Goal: Share content

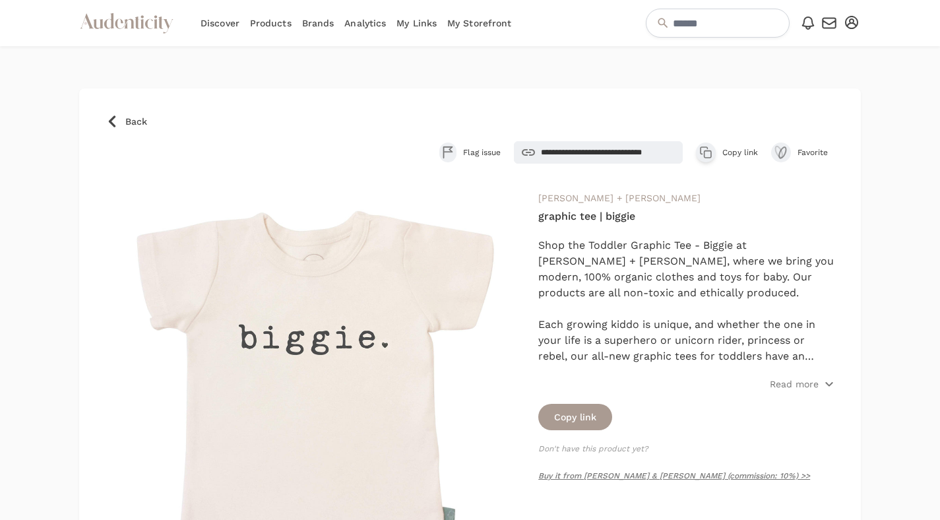
click at [325, 22] on link "Brands" at bounding box center [318, 23] width 32 height 46
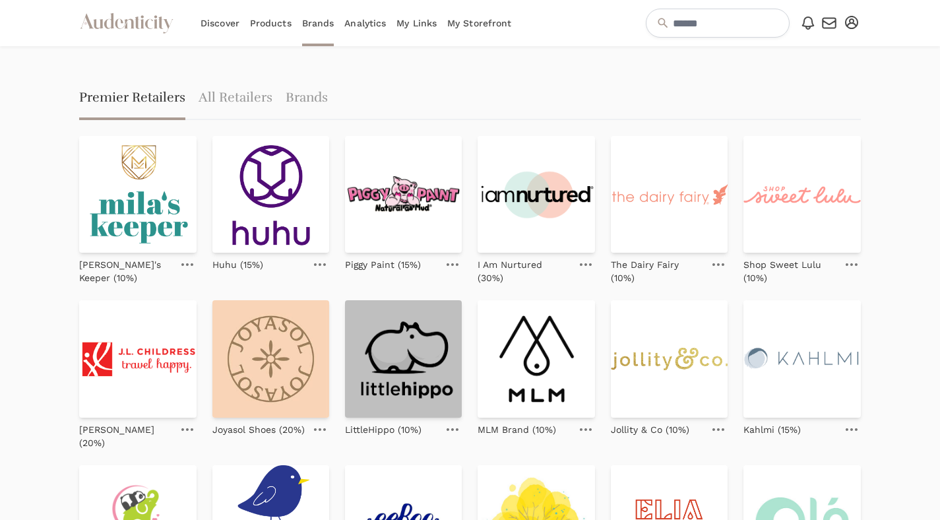
click at [400, 394] on img at bounding box center [403, 358] width 117 height 117
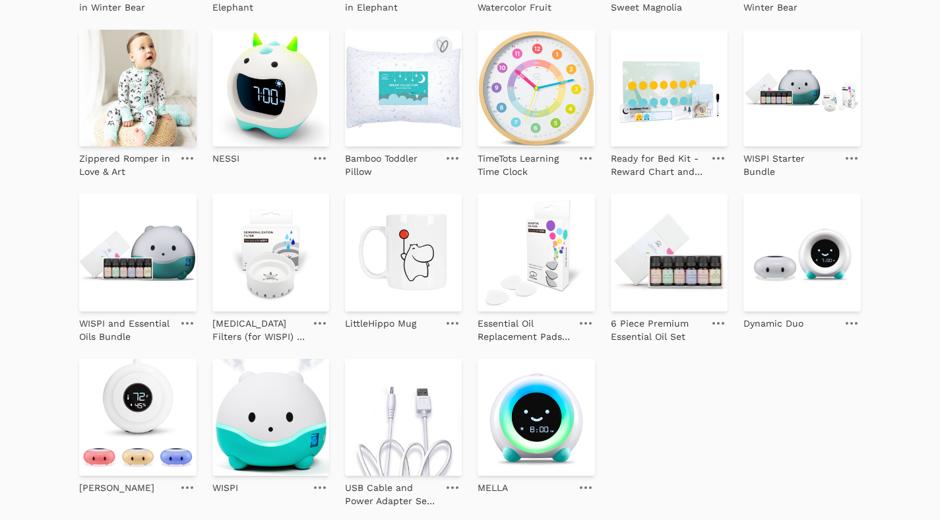
scroll to position [686, 0]
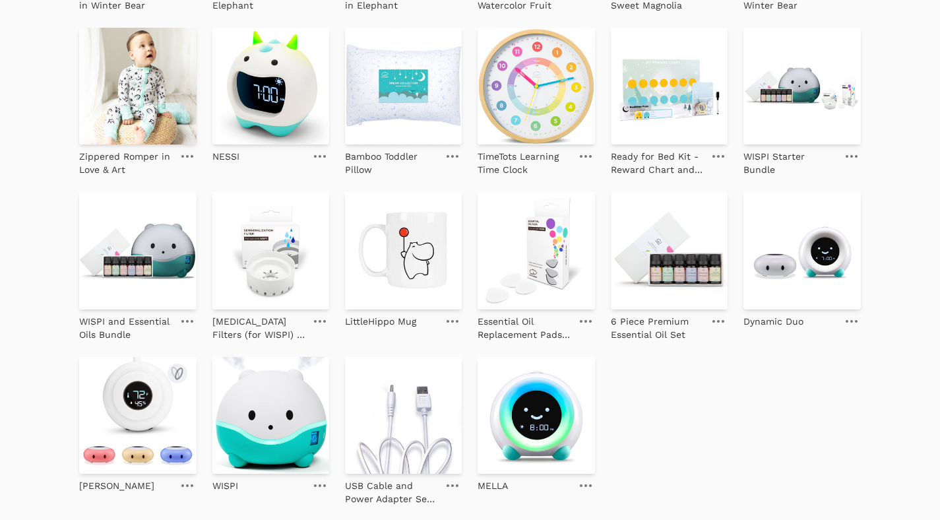
click at [111, 398] on img at bounding box center [137, 415] width 117 height 117
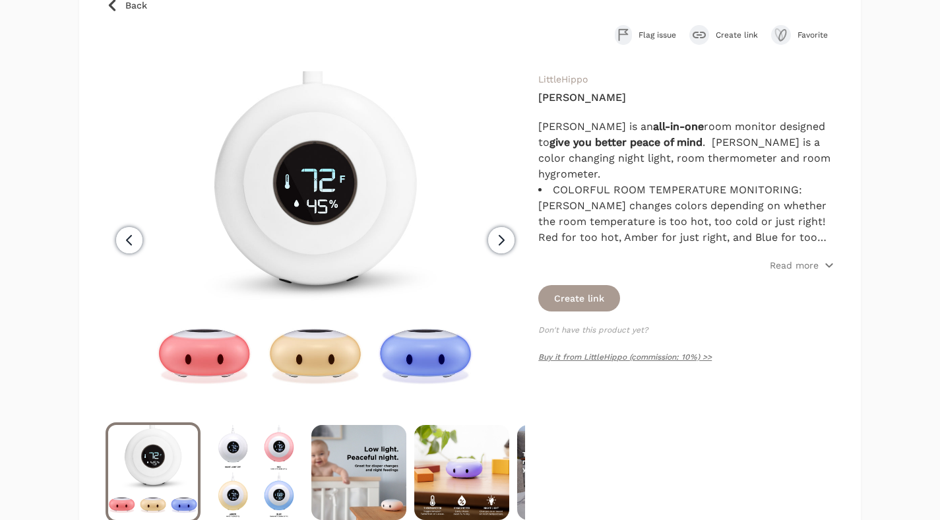
scroll to position [119, 0]
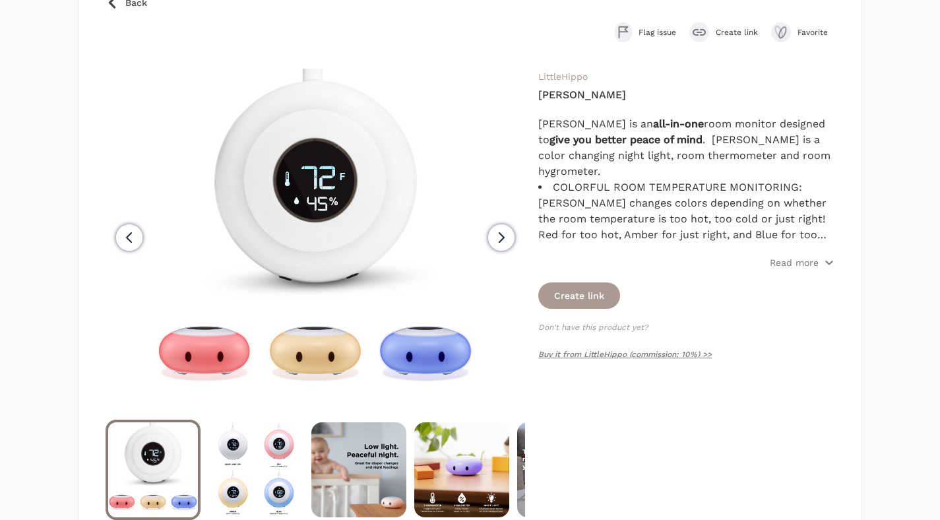
click at [704, 25] on div "submit" at bounding box center [699, 32] width 20 height 20
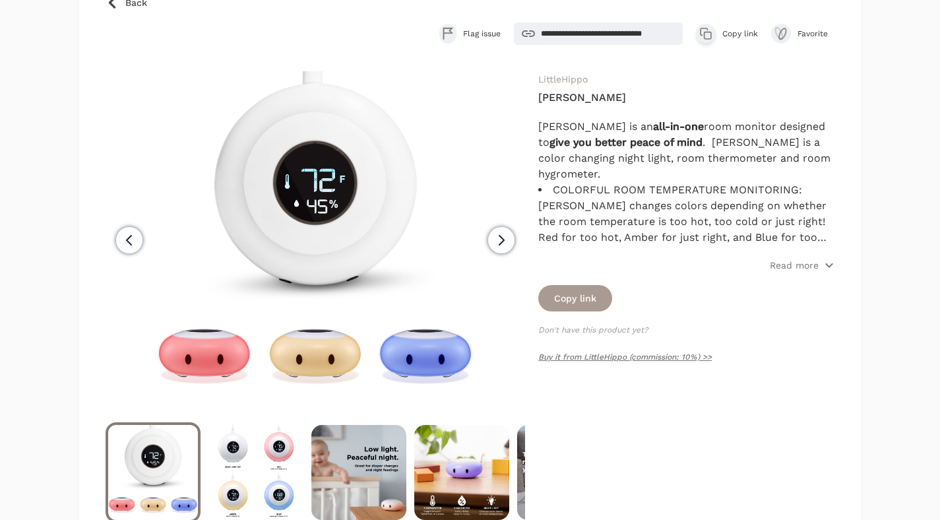
click at [712, 30] on icon "button" at bounding box center [705, 33] width 13 height 13
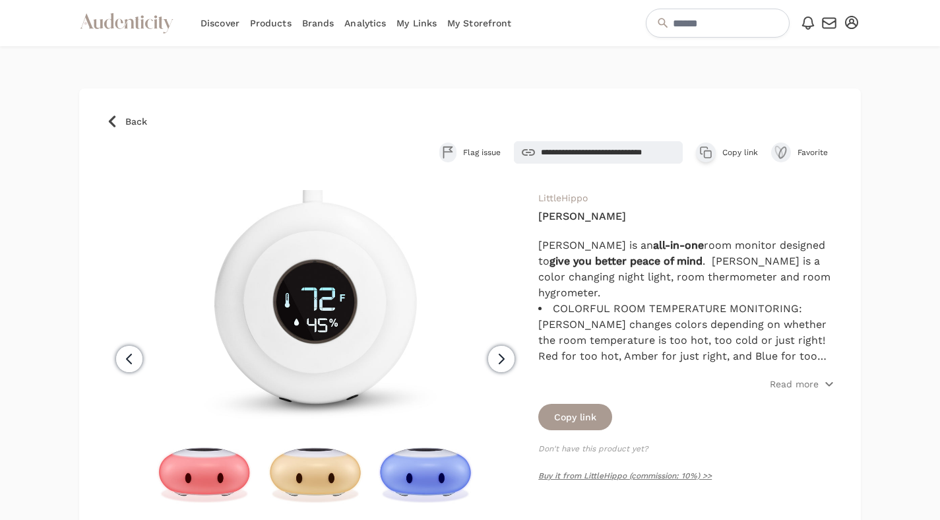
click at [316, 30] on link "Brands" at bounding box center [318, 23] width 32 height 46
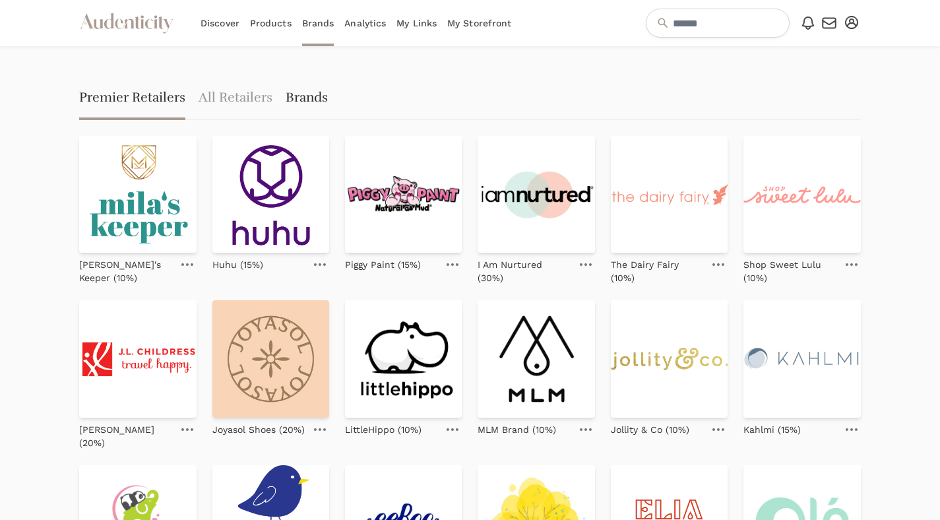
click at [289, 96] on link "Brands" at bounding box center [307, 99] width 42 height 42
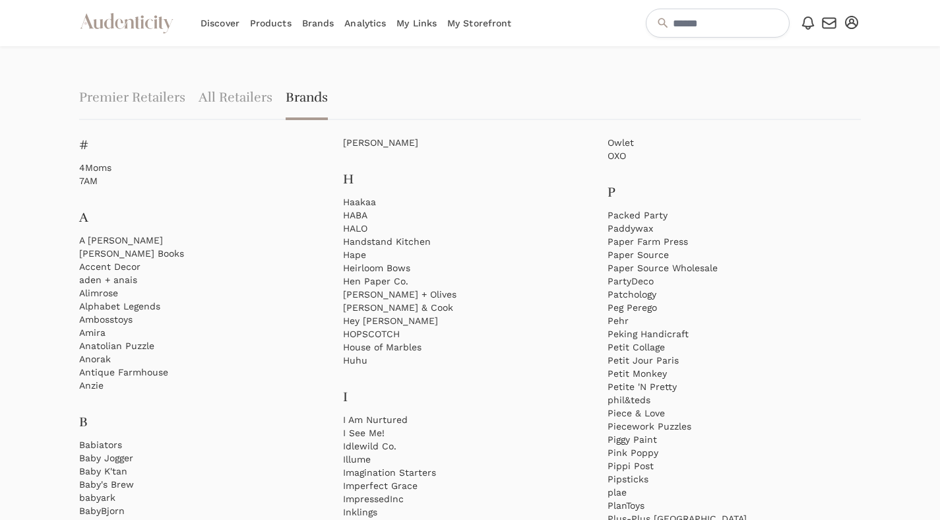
scroll to position [1050, 0]
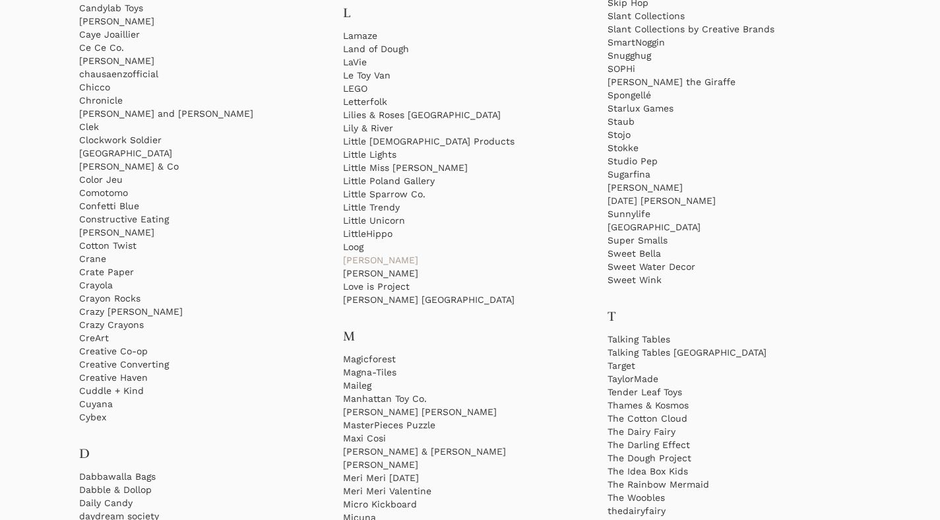
click at [404, 262] on link "[PERSON_NAME]" at bounding box center [469, 259] width 253 height 13
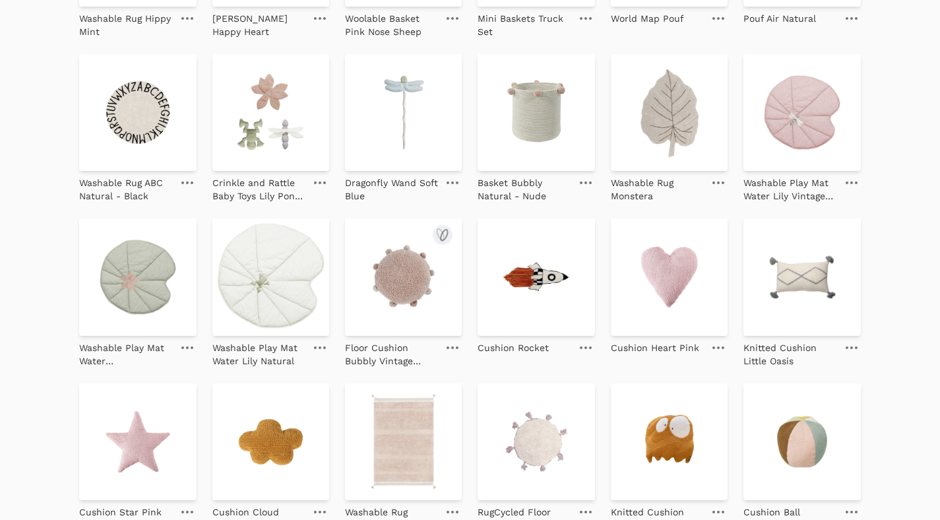
scroll to position [483, 0]
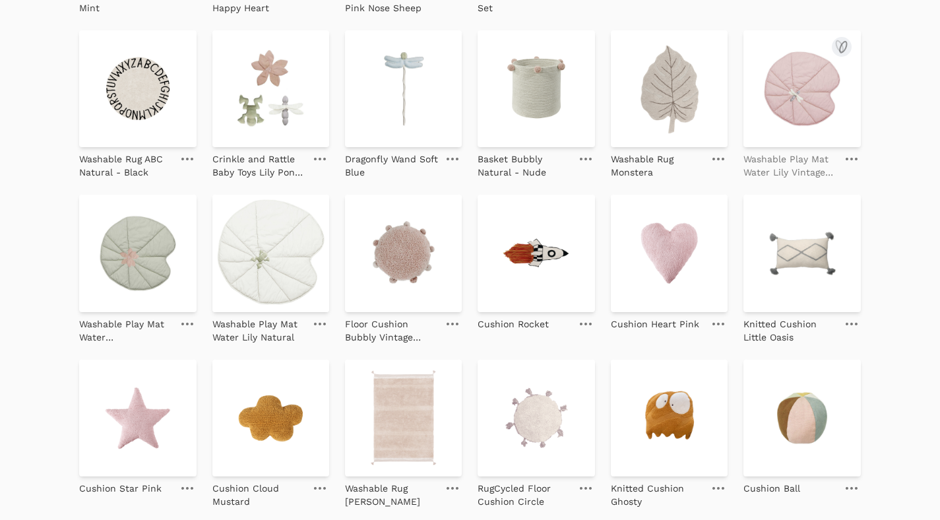
click at [799, 162] on p "Washable Play Mat Water Lily Vintage Nude" at bounding box center [789, 165] width 93 height 26
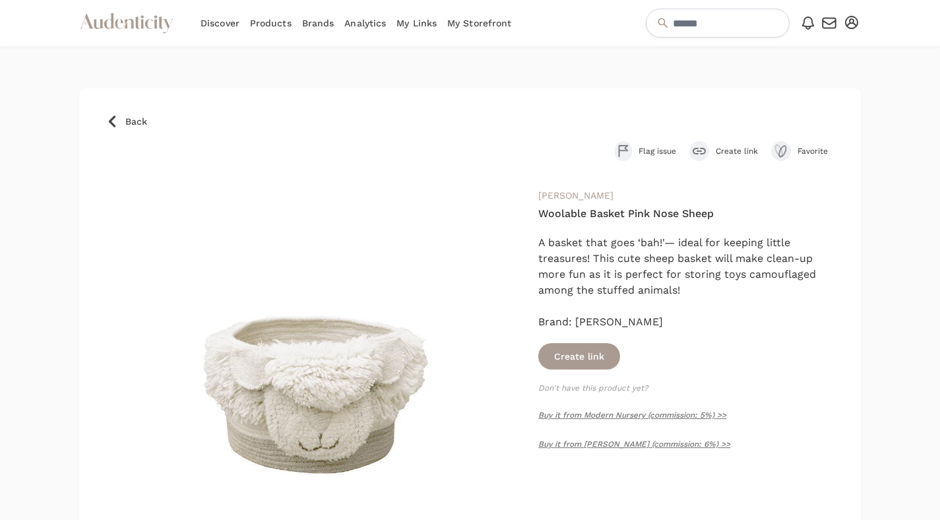
click at [702, 150] on icon "submit" at bounding box center [698, 151] width 13 height 7
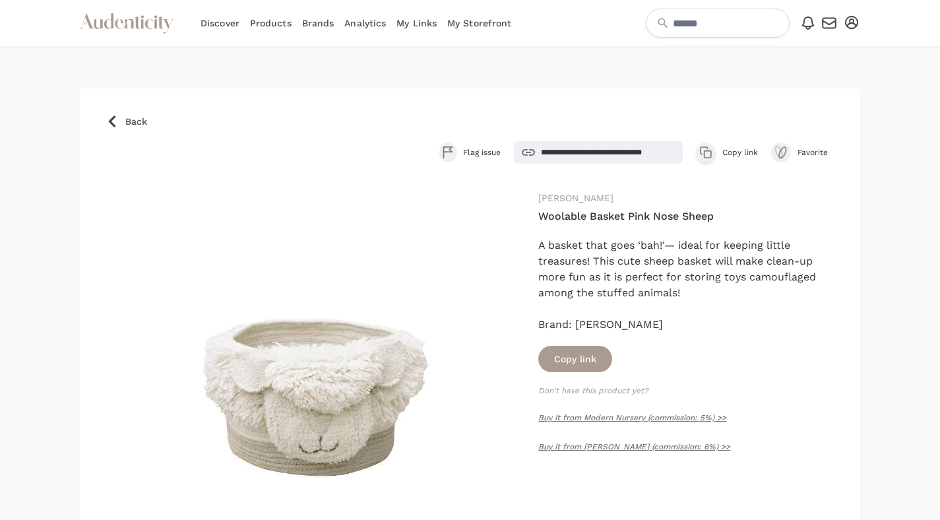
click at [718, 156] on button "Copy product link Copy link" at bounding box center [727, 152] width 62 height 20
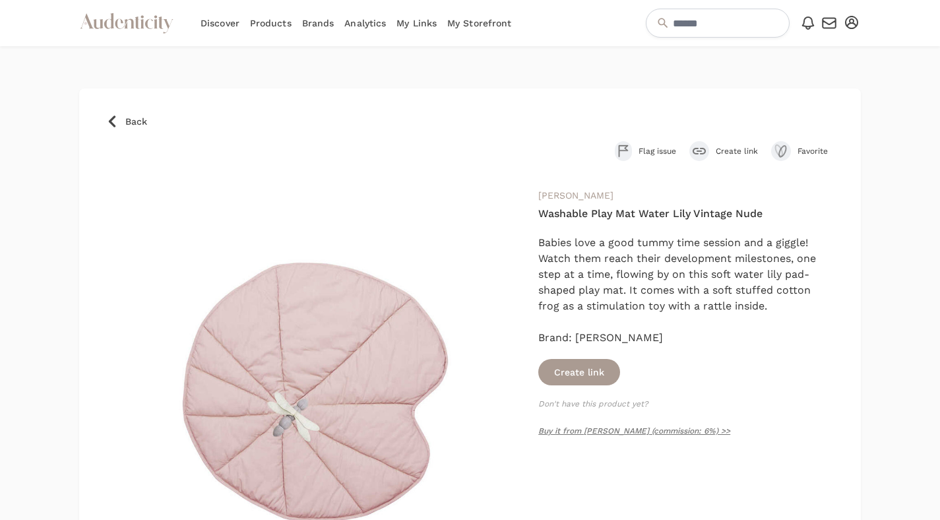
click at [716, 150] on span "Create link" at bounding box center [736, 151] width 42 height 11
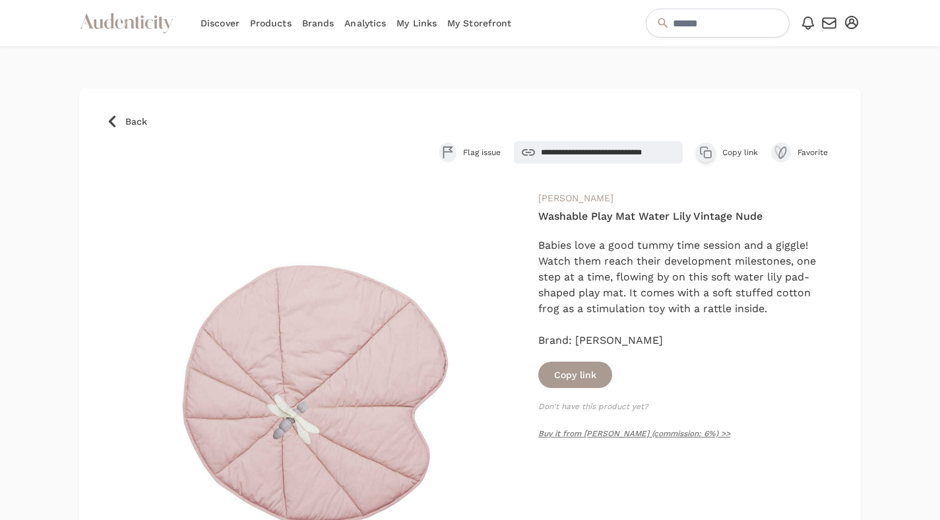
click at [701, 154] on icon "button" at bounding box center [705, 152] width 13 height 13
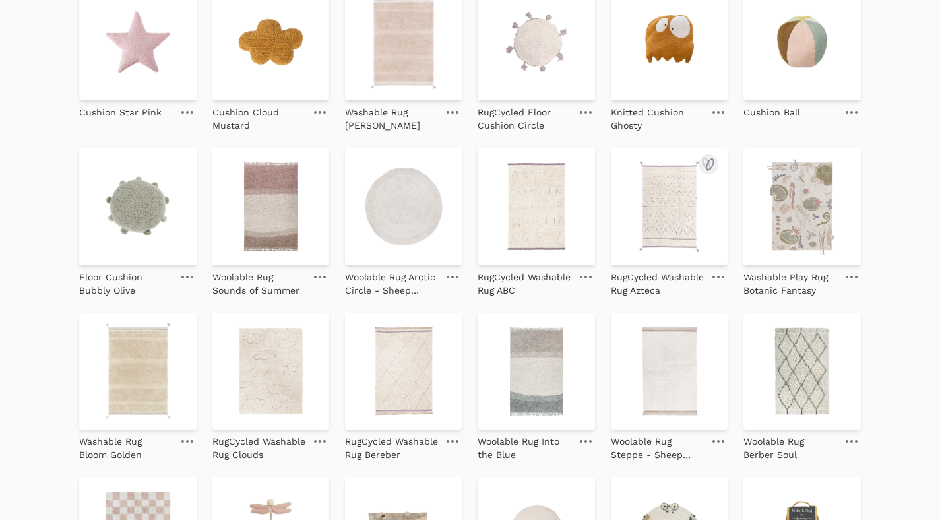
scroll to position [876, 0]
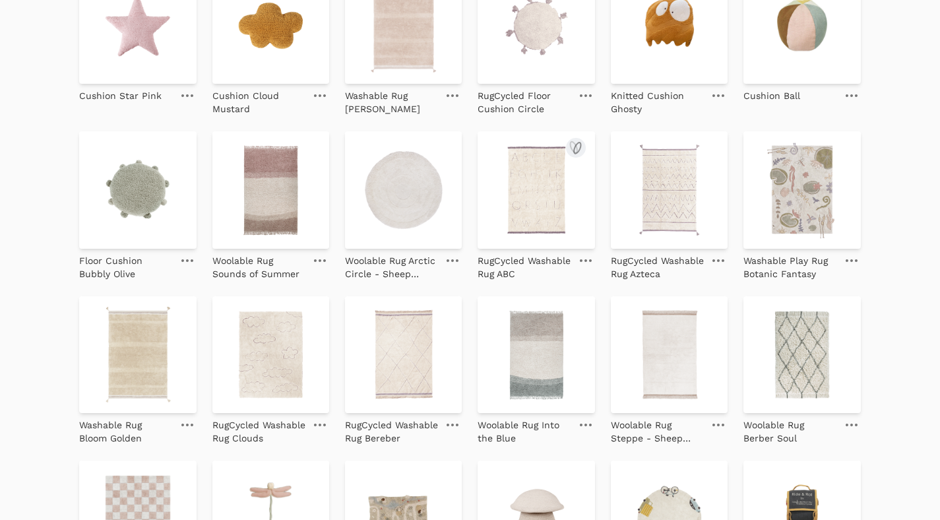
click at [568, 222] on img at bounding box center [535, 189] width 117 height 117
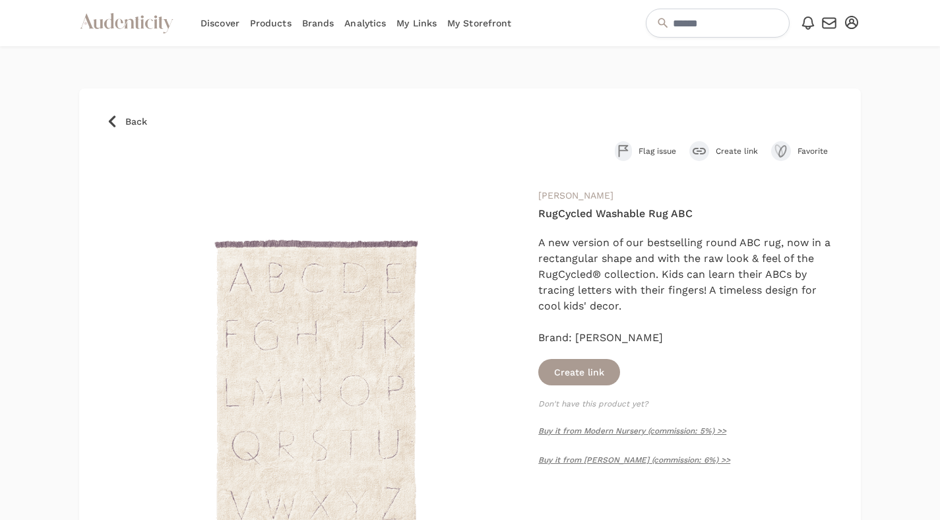
click at [695, 154] on icon "submit" at bounding box center [698, 151] width 13 height 7
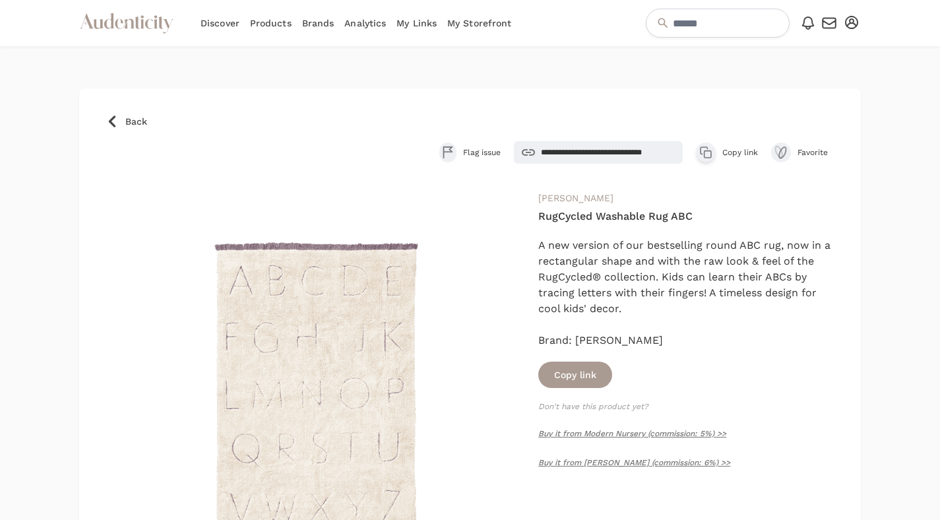
click at [701, 157] on icon "button" at bounding box center [705, 152] width 13 height 13
click at [123, 121] on link "Back" at bounding box center [470, 121] width 729 height 13
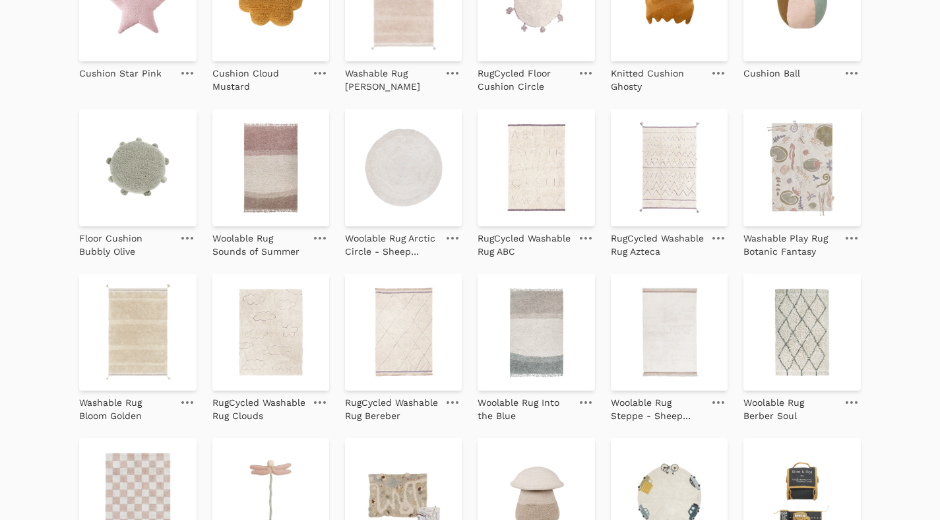
scroll to position [901, 0]
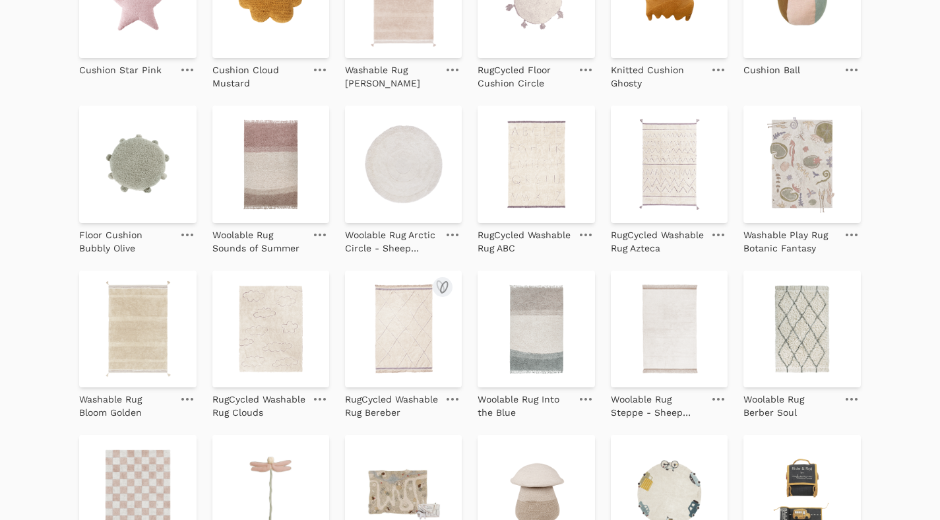
click at [386, 328] on img at bounding box center [403, 328] width 117 height 117
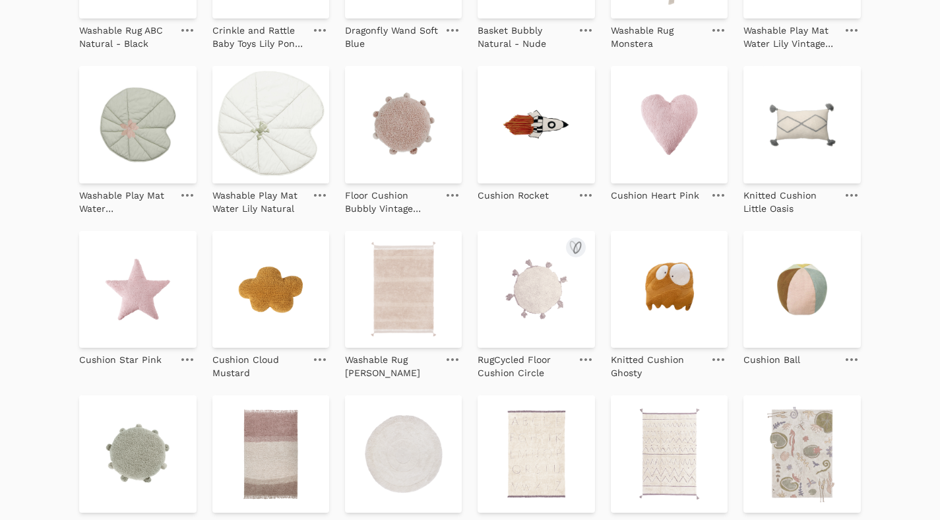
scroll to position [576, 0]
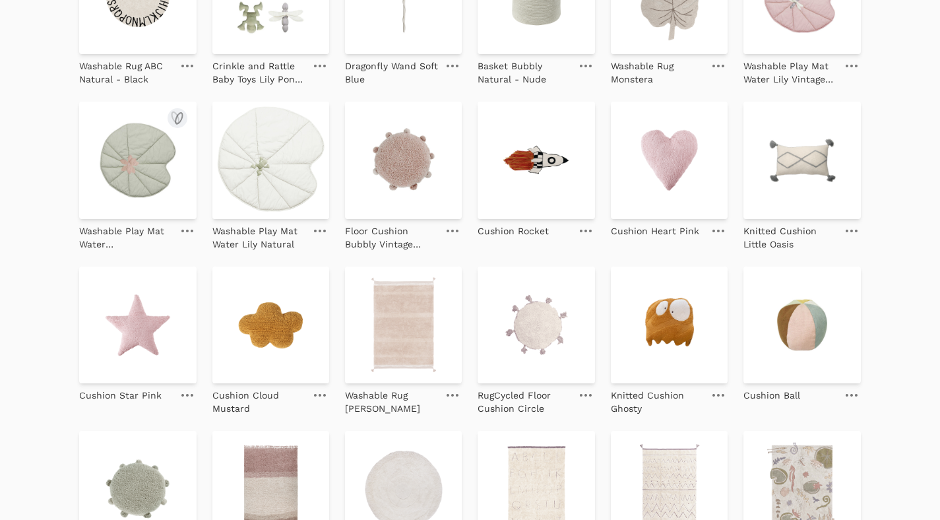
click at [137, 178] on img at bounding box center [137, 160] width 117 height 117
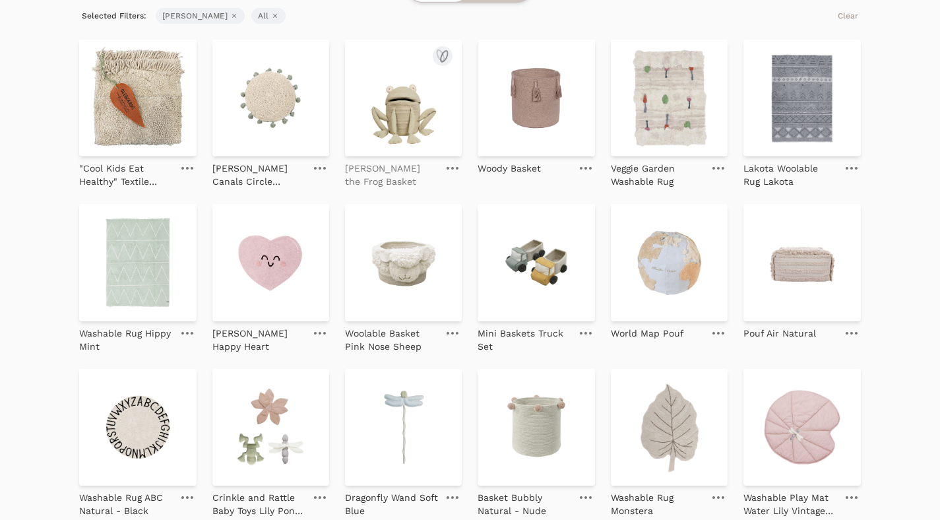
scroll to position [0, 0]
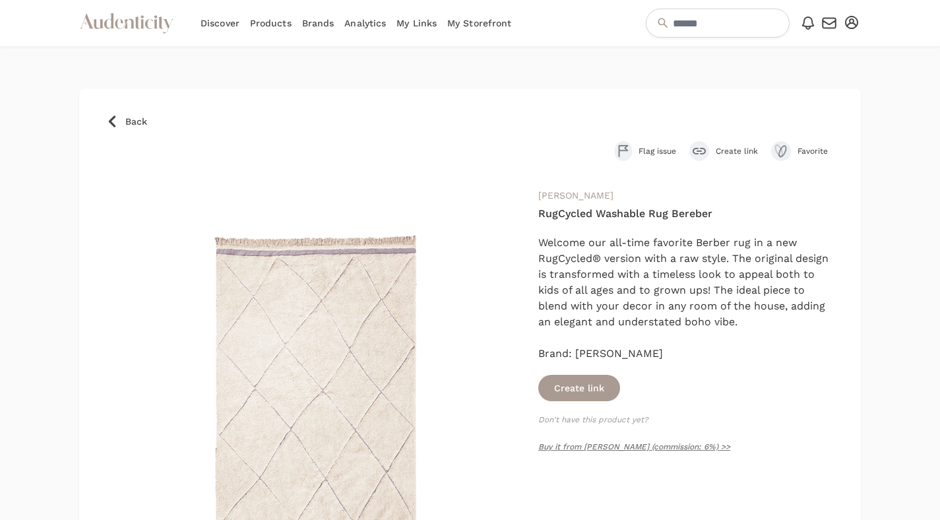
click at [684, 147] on div "Flag issue Create link Favorite" at bounding box center [470, 151] width 729 height 20
click at [696, 150] on icon "submit" at bounding box center [698, 151] width 13 height 7
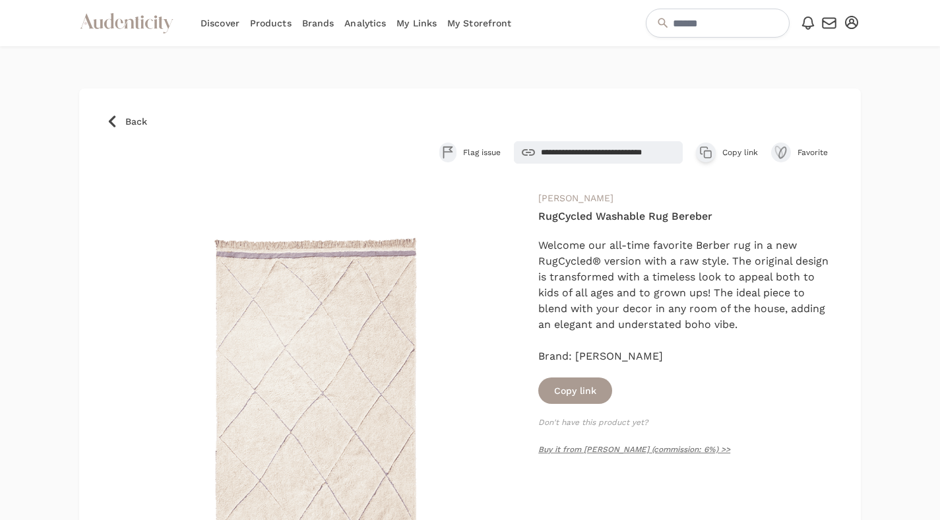
click at [700, 155] on icon "button" at bounding box center [705, 152] width 13 height 13
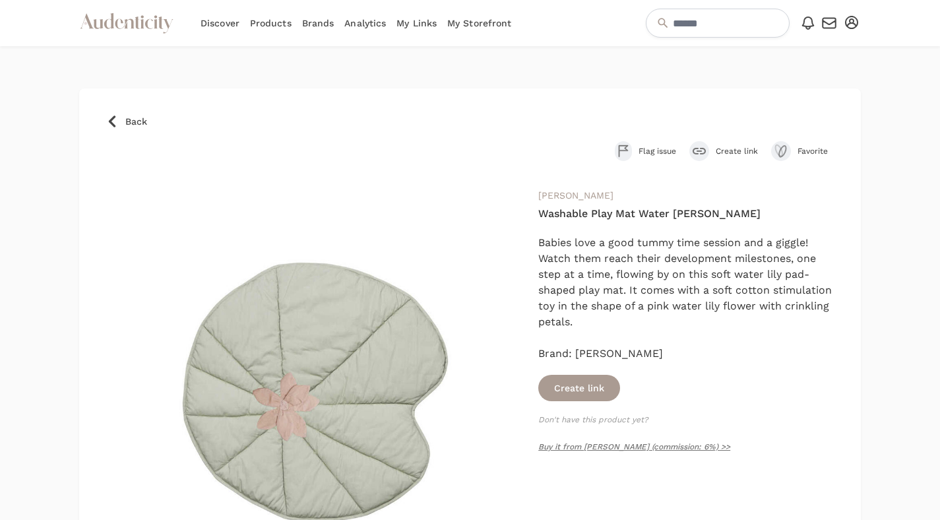
click at [706, 143] on div "submit" at bounding box center [699, 151] width 20 height 20
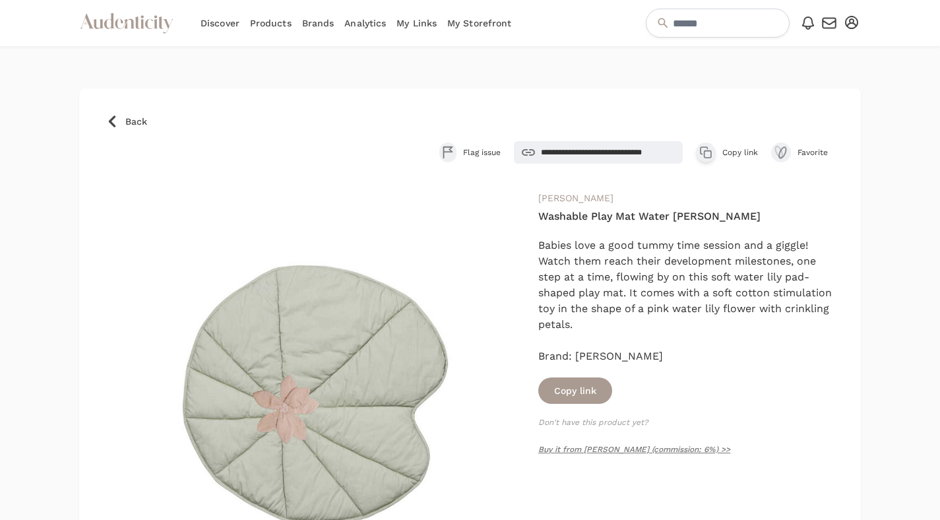
click at [702, 154] on icon "button" at bounding box center [703, 150] width 7 height 7
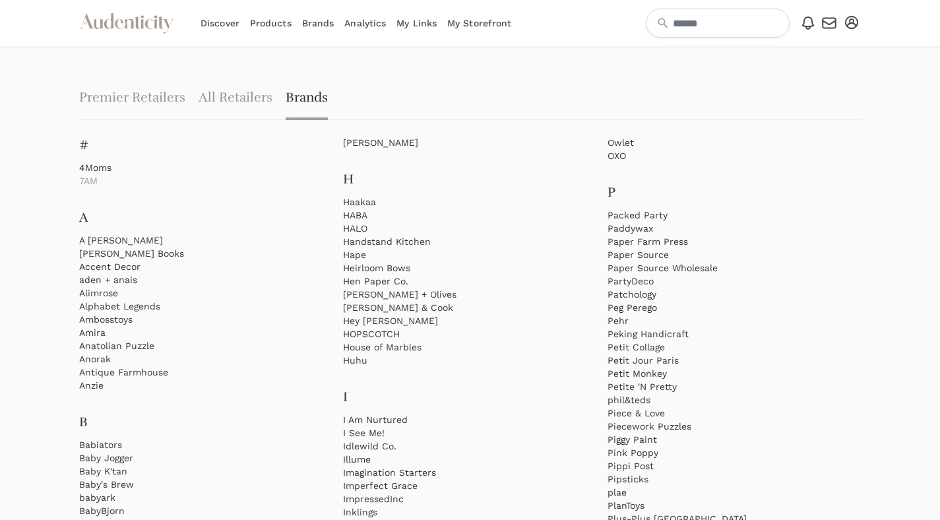
scroll to position [1063, 0]
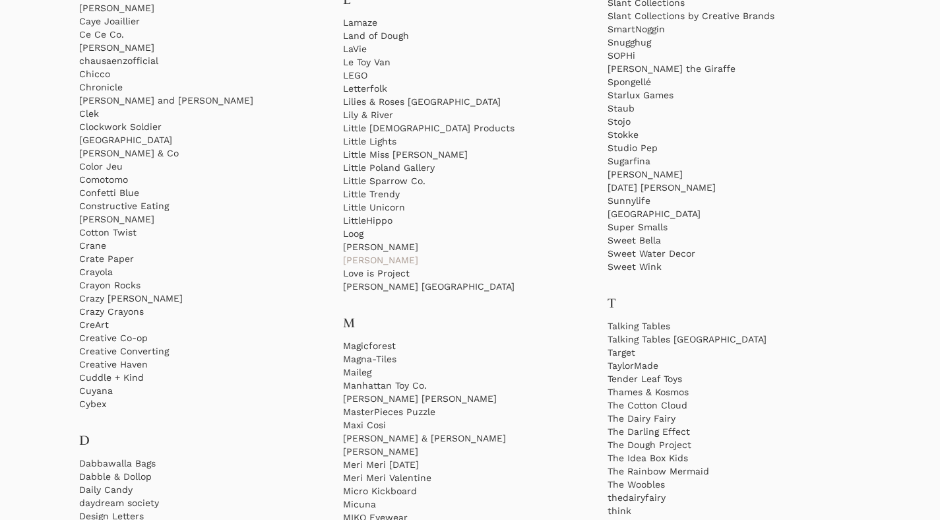
click at [408, 262] on link "Loulou Lollipop" at bounding box center [469, 259] width 253 height 13
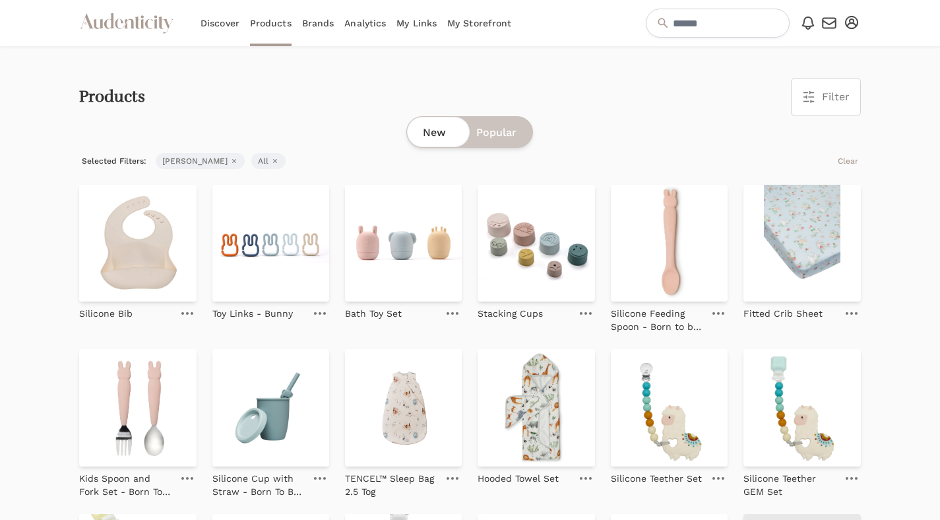
click at [549, 115] on div "Products Filter Filter & Sort Close drawer Brands Loulou Lollipop 4Moms 7AM A C…" at bounding box center [469, 97] width 781 height 38
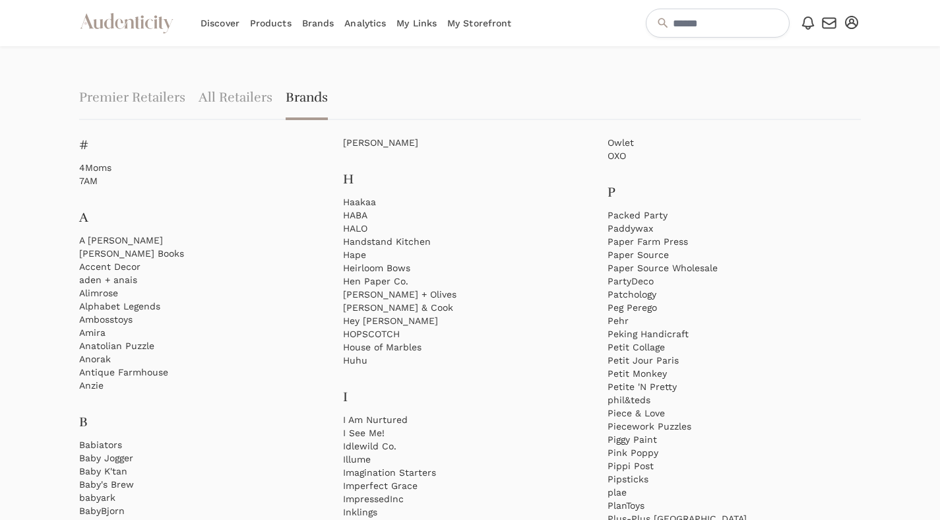
scroll to position [1063, 0]
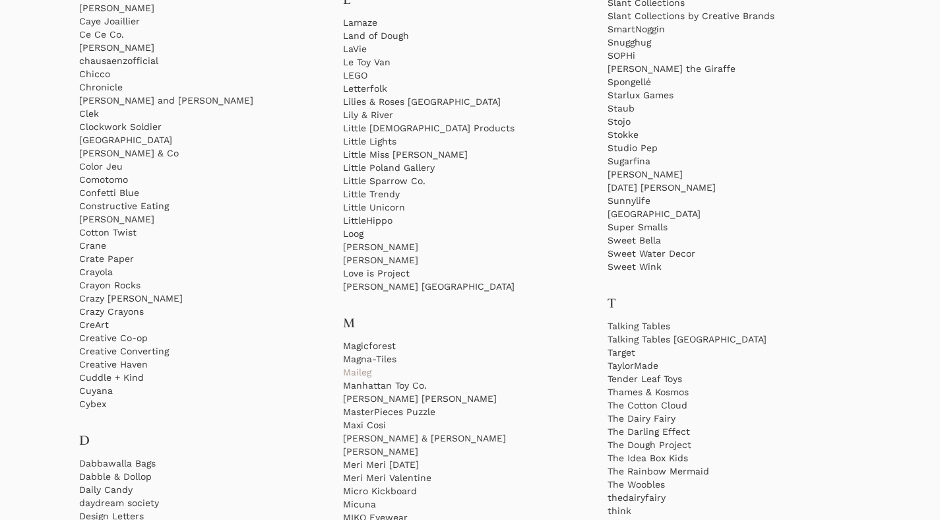
click at [352, 374] on link "Maileg" at bounding box center [469, 371] width 253 height 13
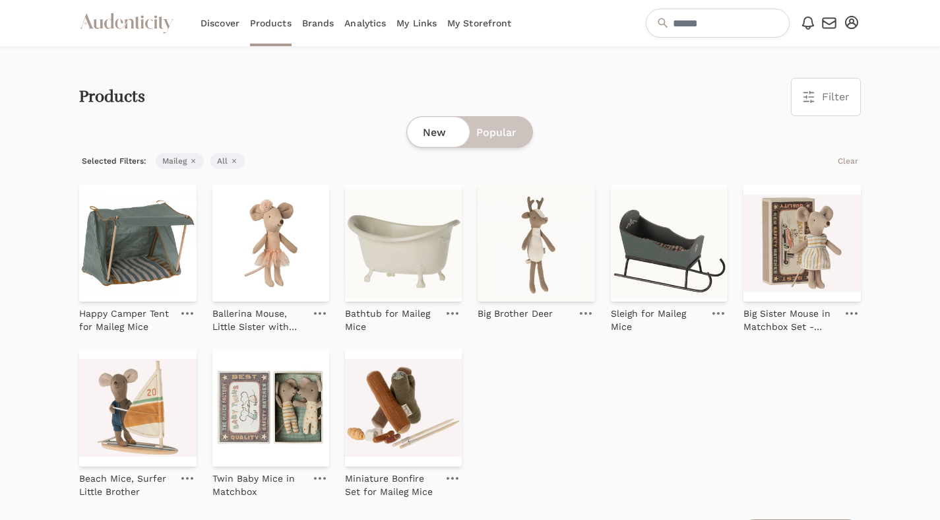
click at [319, 15] on link "Brands" at bounding box center [318, 23] width 32 height 46
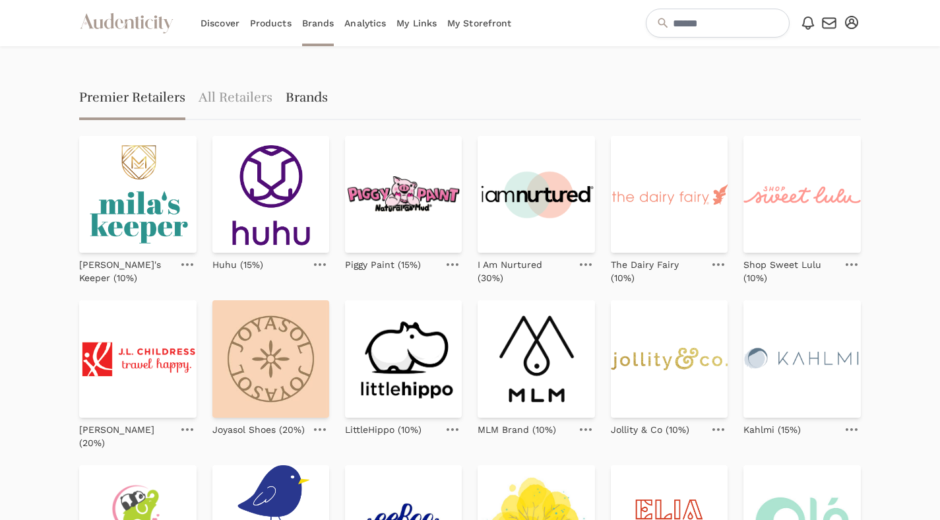
click at [291, 96] on link "Brands" at bounding box center [307, 99] width 42 height 42
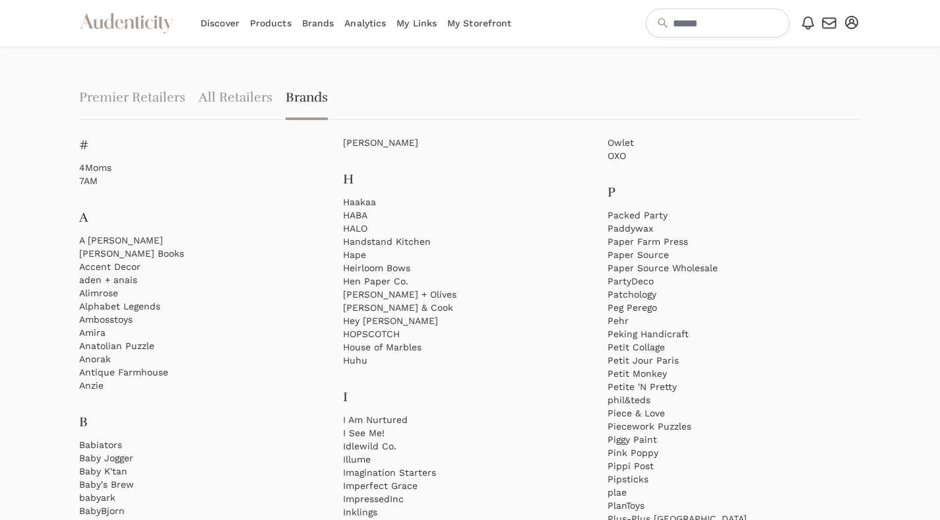
scroll to position [1241, 0]
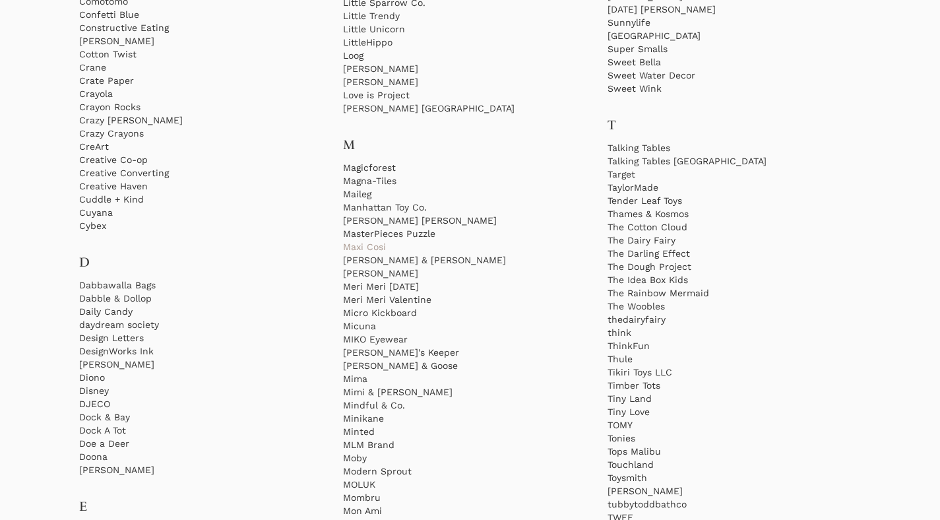
click at [405, 251] on link "Maxi Cosi" at bounding box center [469, 246] width 253 height 13
click at [403, 264] on link "[PERSON_NAME] & [PERSON_NAME]" at bounding box center [469, 259] width 253 height 13
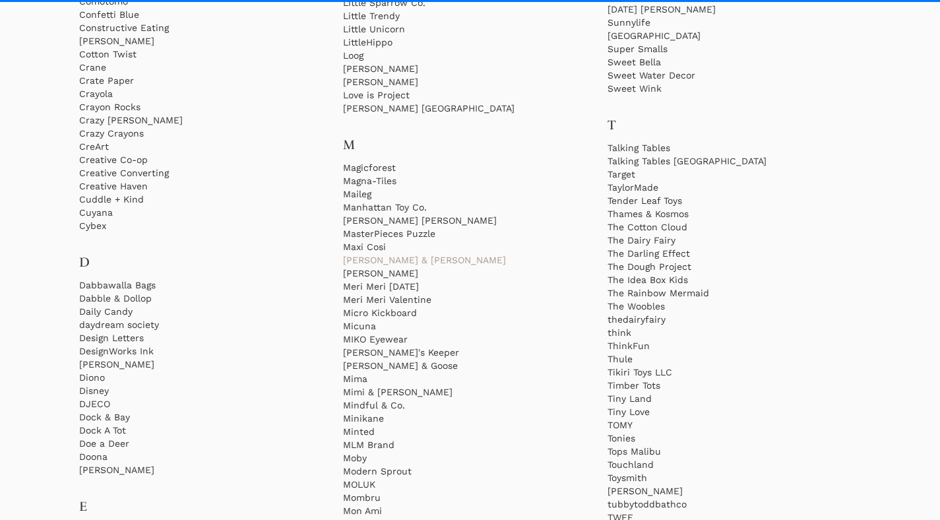
click at [403, 264] on link "[PERSON_NAME] & [PERSON_NAME]" at bounding box center [469, 259] width 253 height 13
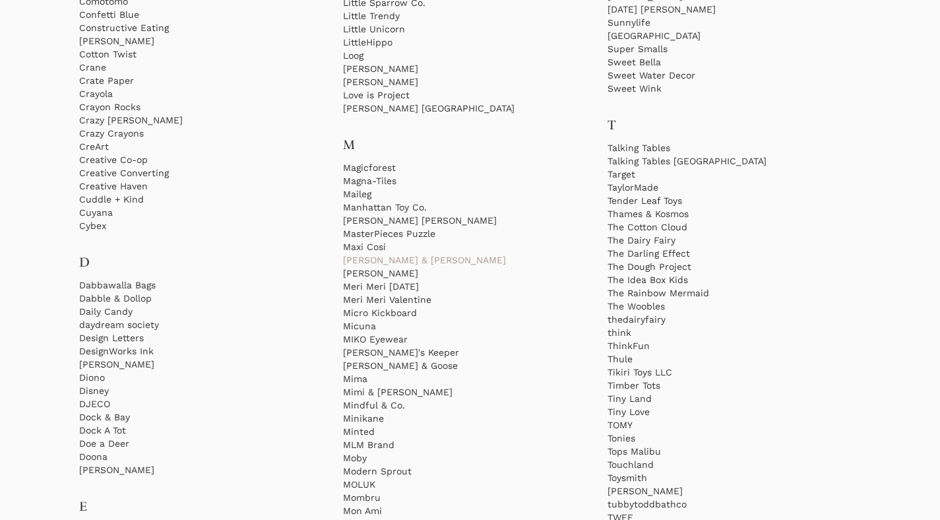
click at [397, 264] on link "[PERSON_NAME] & [PERSON_NAME]" at bounding box center [469, 259] width 253 height 13
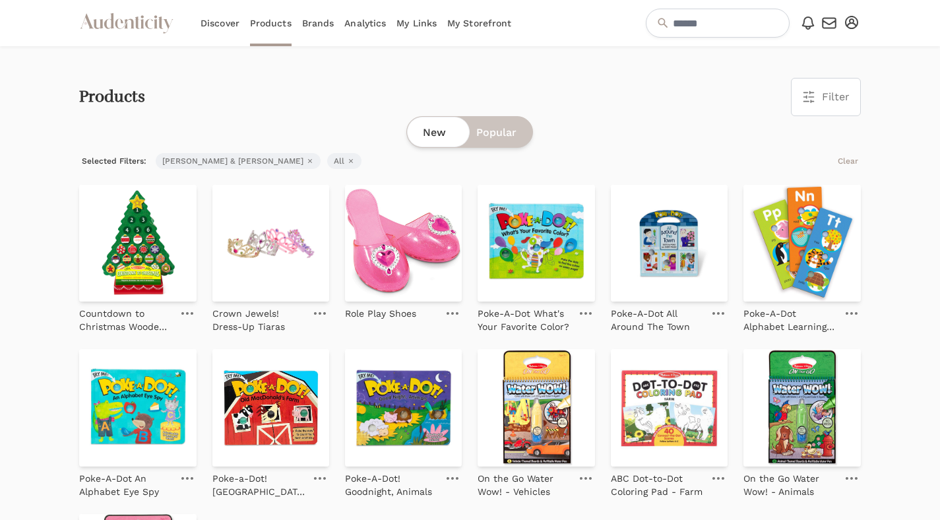
click at [319, 20] on link "Brands" at bounding box center [318, 23] width 32 height 46
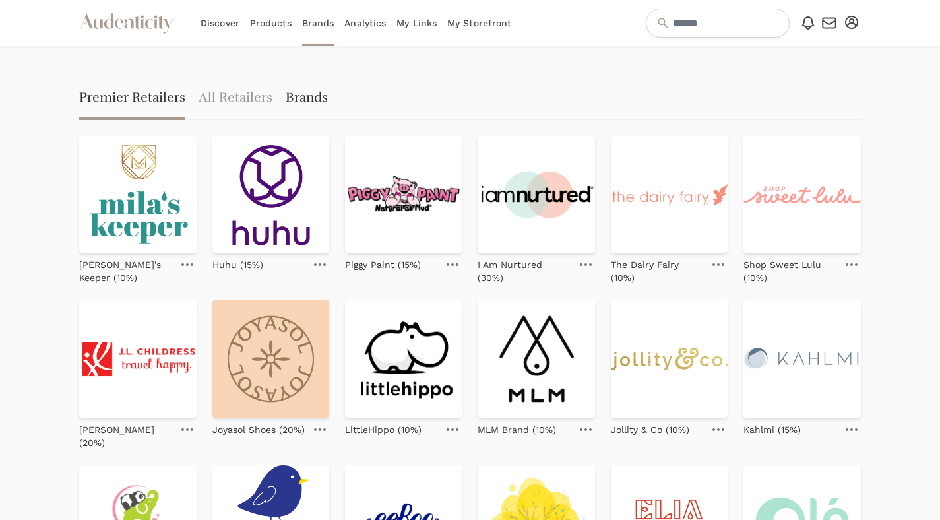
click at [310, 102] on link "Brands" at bounding box center [307, 99] width 42 height 42
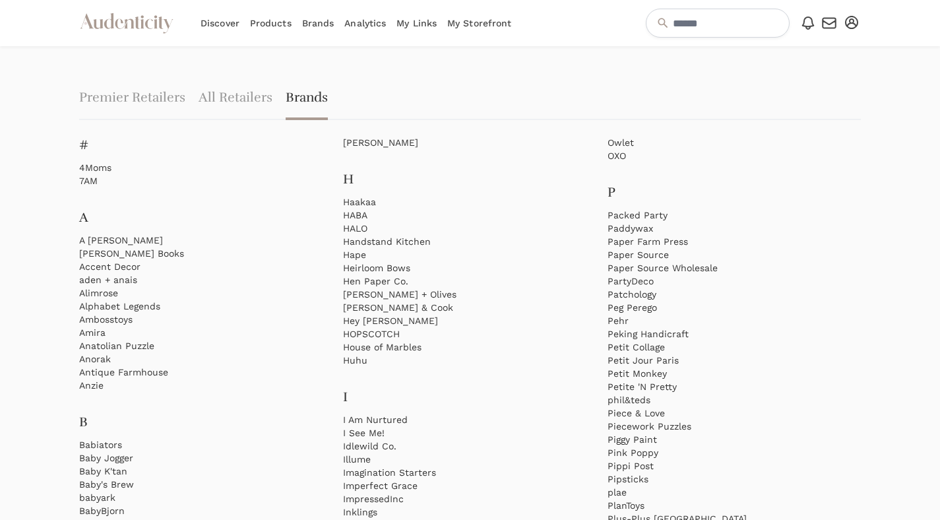
scroll to position [1254, 0]
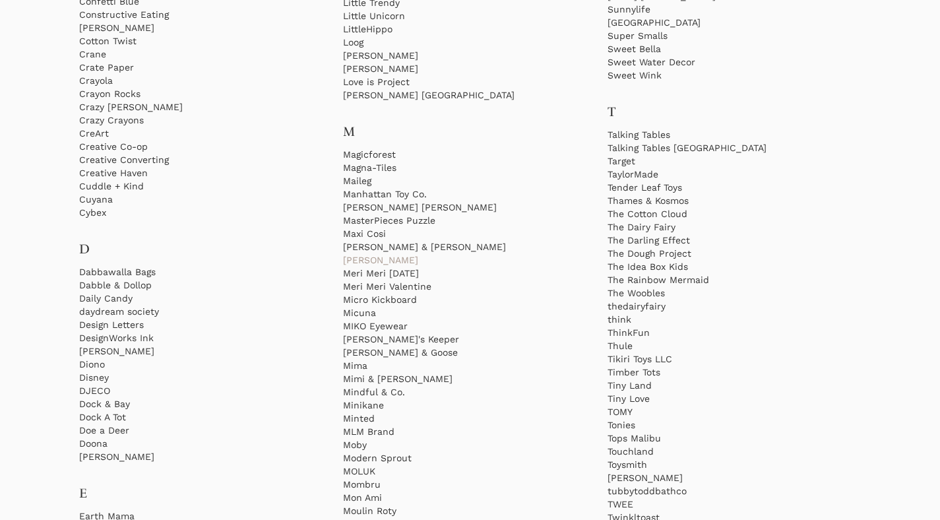
click at [379, 260] on link "[PERSON_NAME]" at bounding box center [469, 259] width 253 height 13
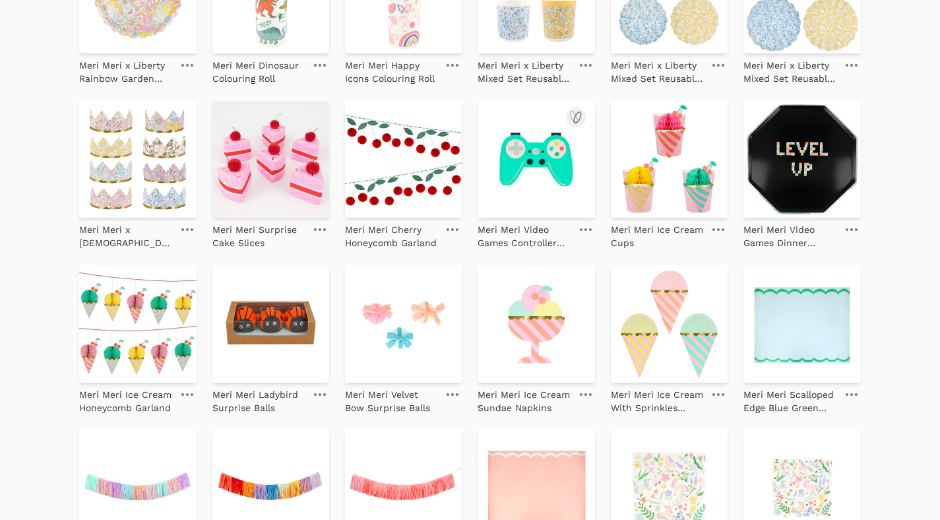
scroll to position [1408, 0]
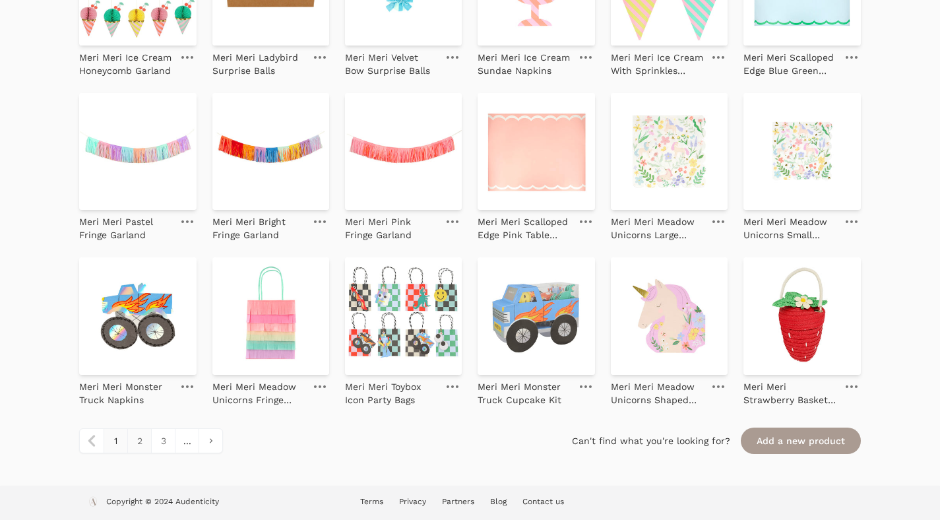
click at [131, 435] on link "2" at bounding box center [139, 441] width 24 height 24
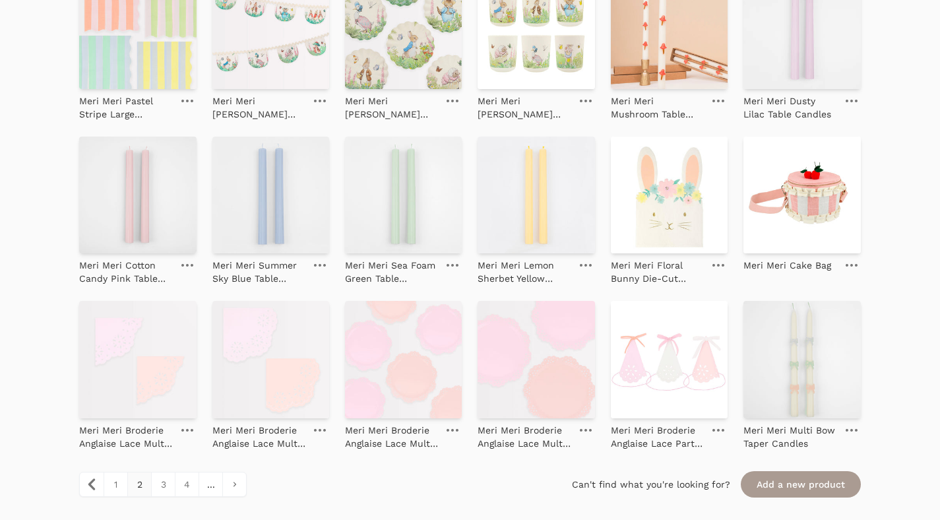
scroll to position [1408, 0]
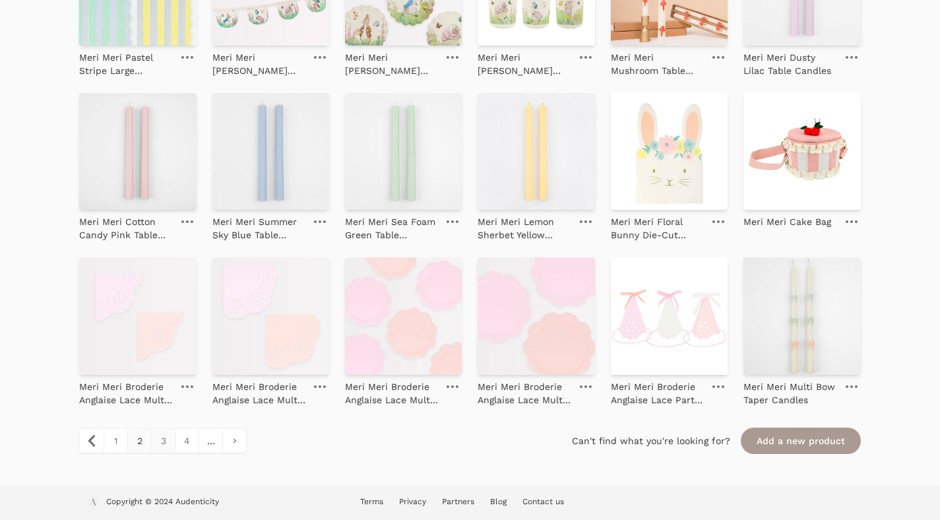
click at [163, 441] on link "3" at bounding box center [163, 441] width 24 height 24
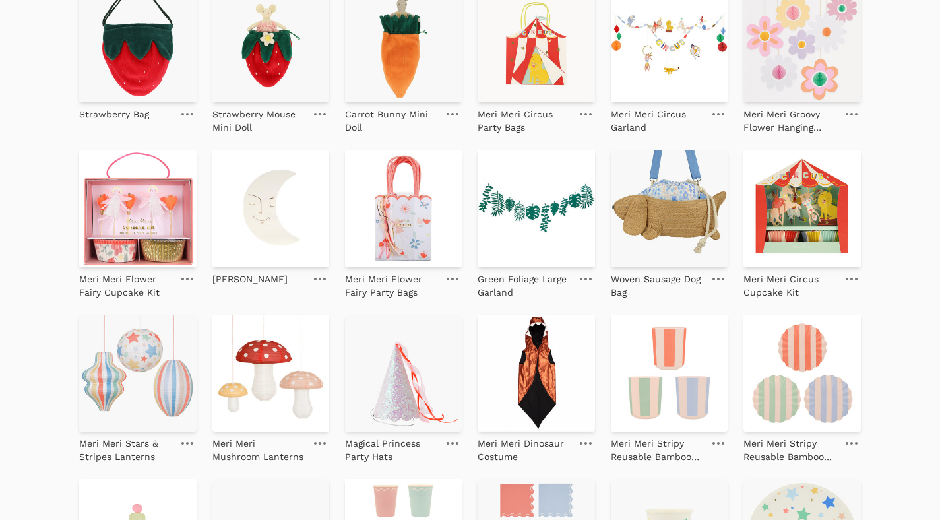
scroll to position [1408, 0]
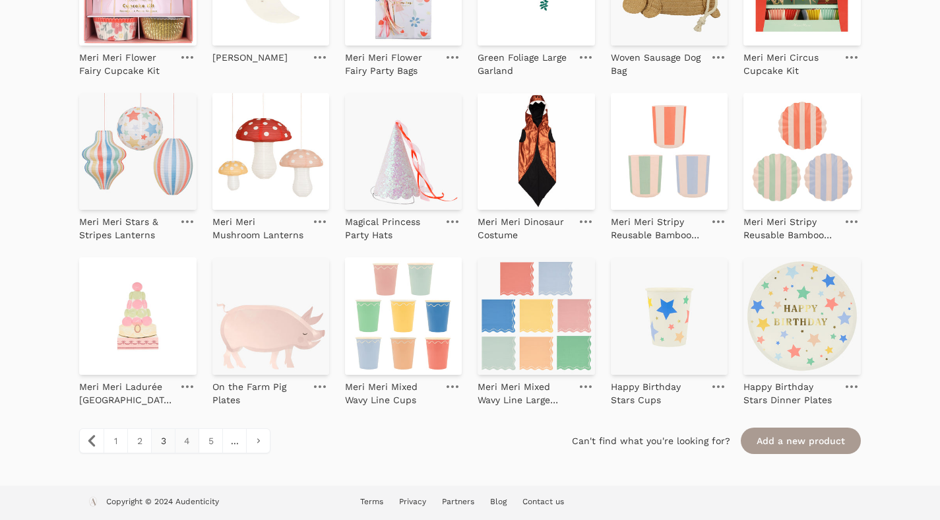
click at [183, 439] on link "4" at bounding box center [187, 441] width 24 height 24
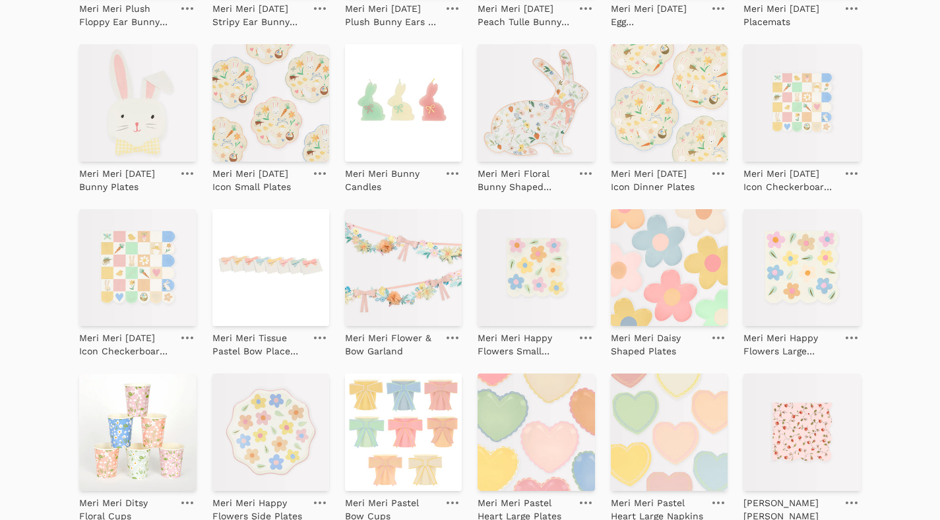
scroll to position [1408, 0]
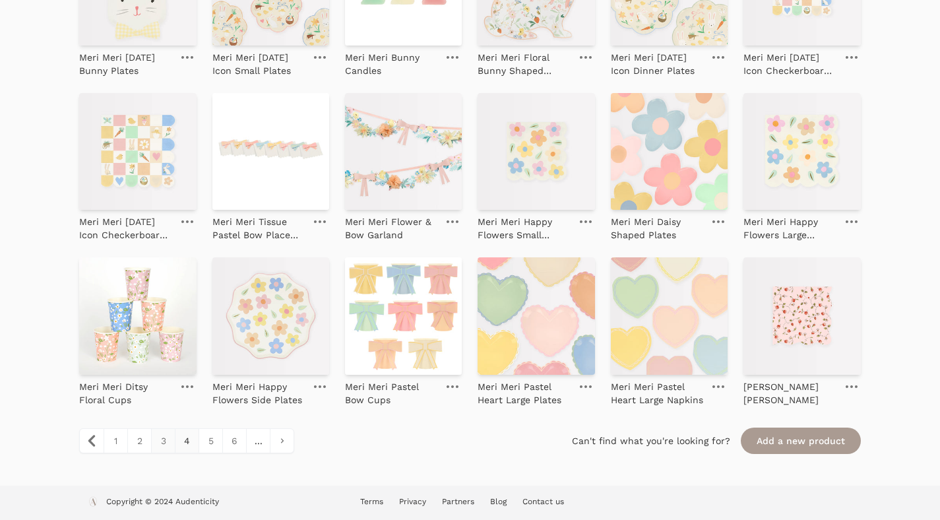
click at [162, 439] on link "3" at bounding box center [163, 441] width 24 height 24
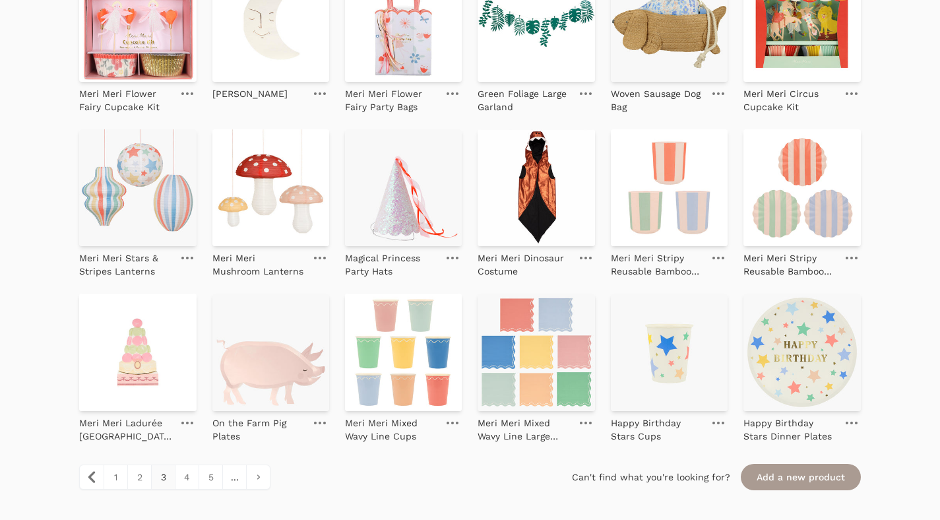
scroll to position [1408, 0]
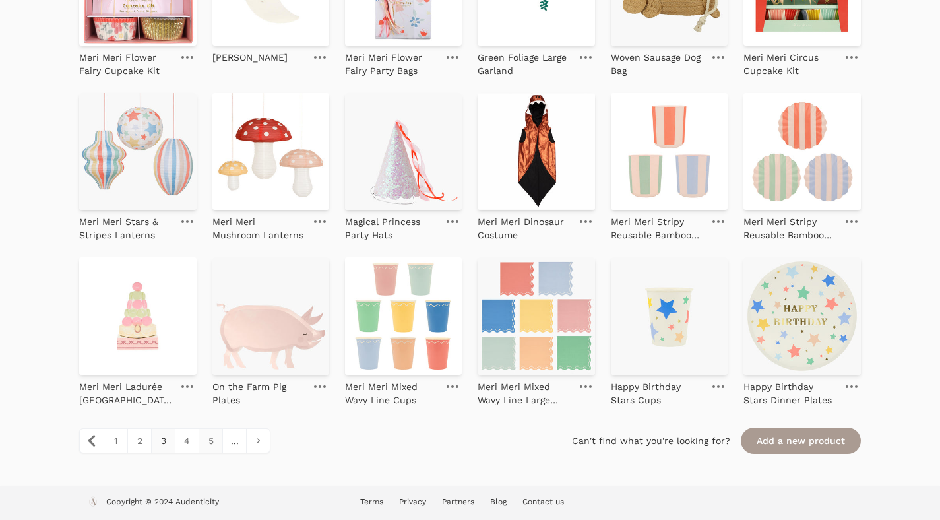
click at [206, 443] on link "5" at bounding box center [210, 441] width 24 height 24
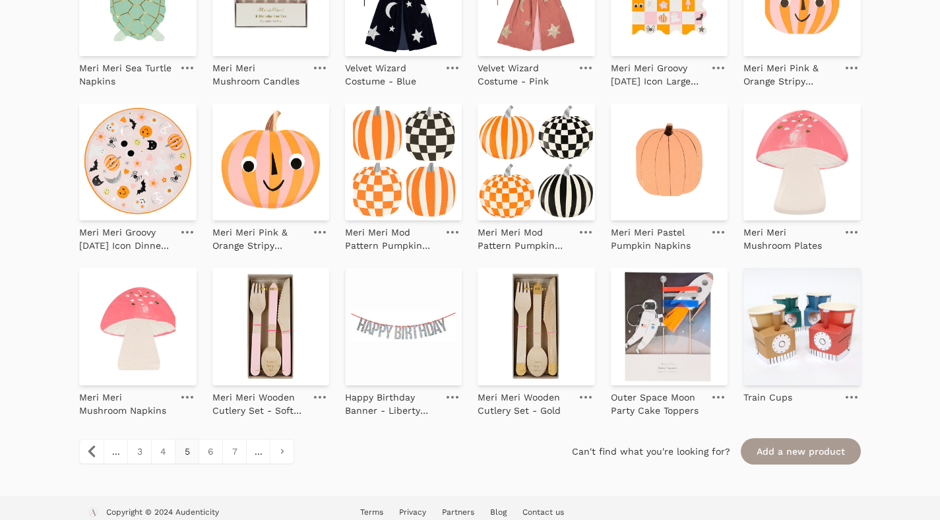
scroll to position [1408, 0]
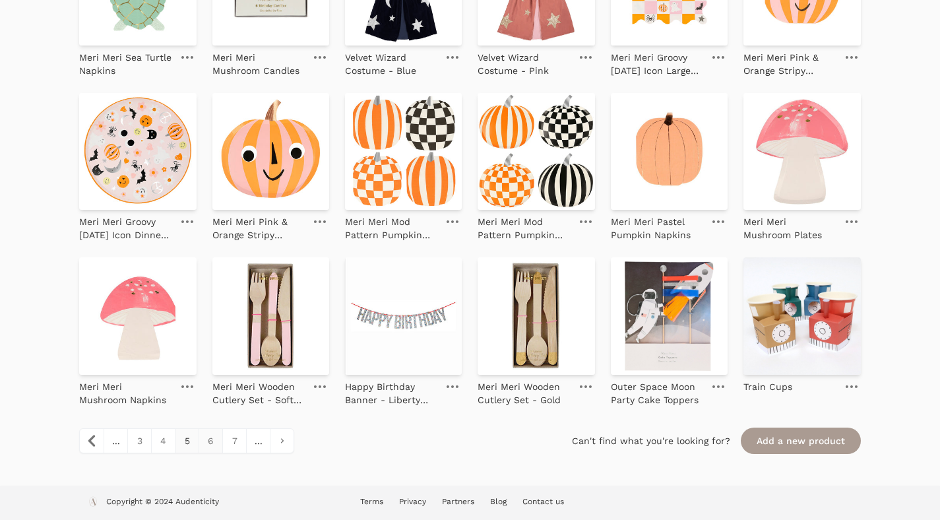
click at [212, 436] on link "6" at bounding box center [210, 441] width 24 height 24
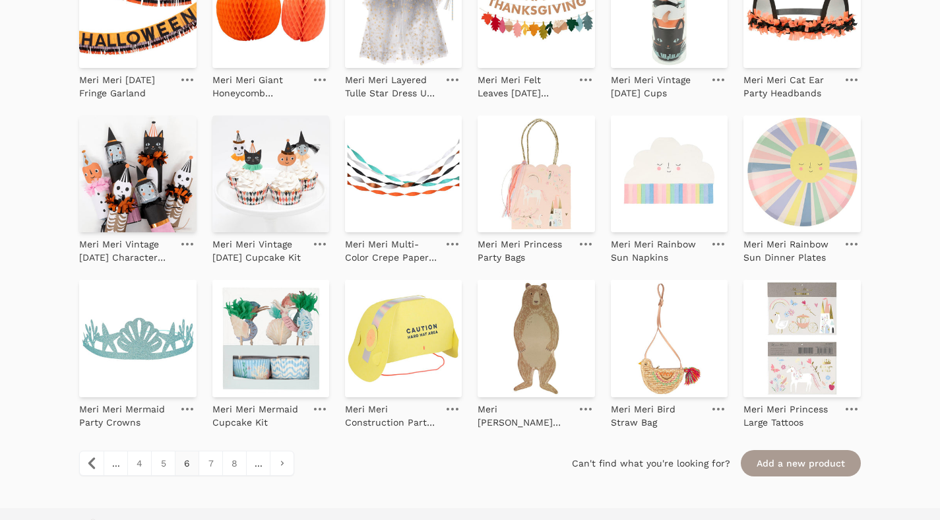
scroll to position [1408, 0]
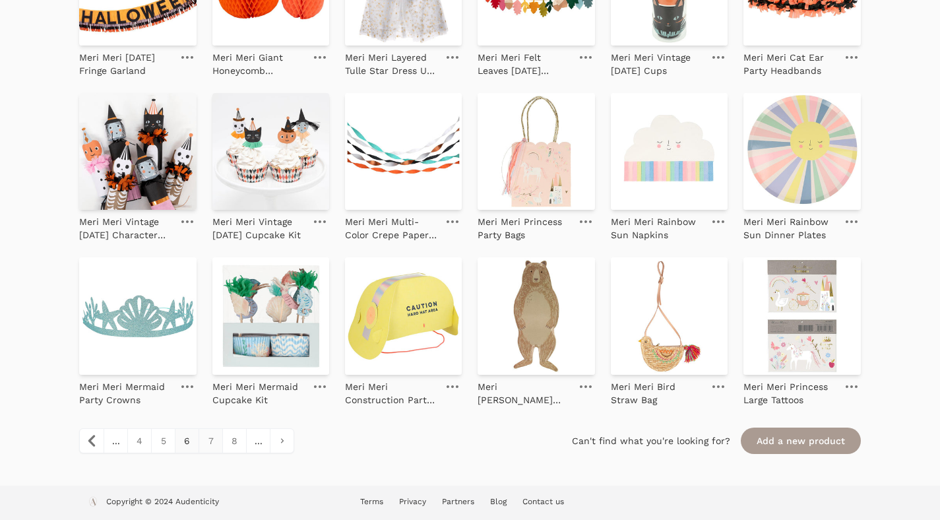
click at [208, 436] on link "7" at bounding box center [210, 441] width 24 height 24
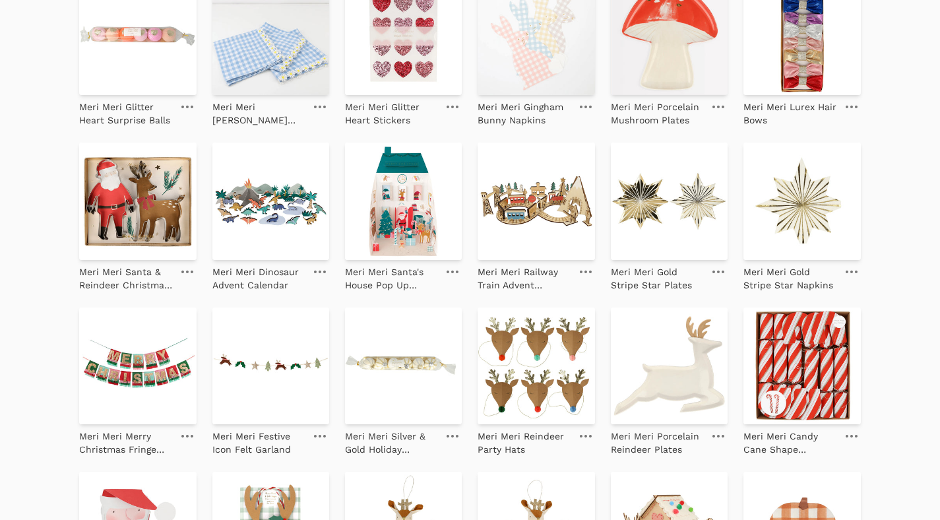
scroll to position [1408, 0]
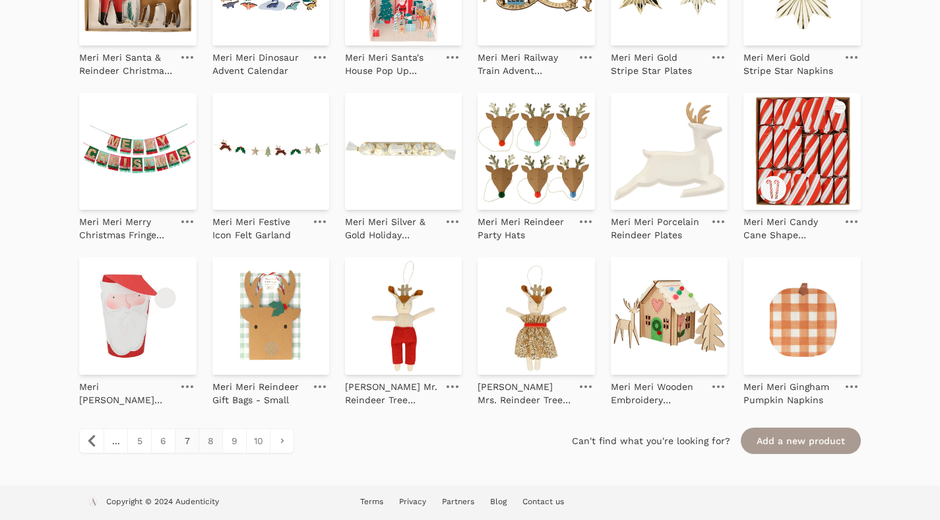
click at [213, 432] on link "8" at bounding box center [210, 441] width 24 height 24
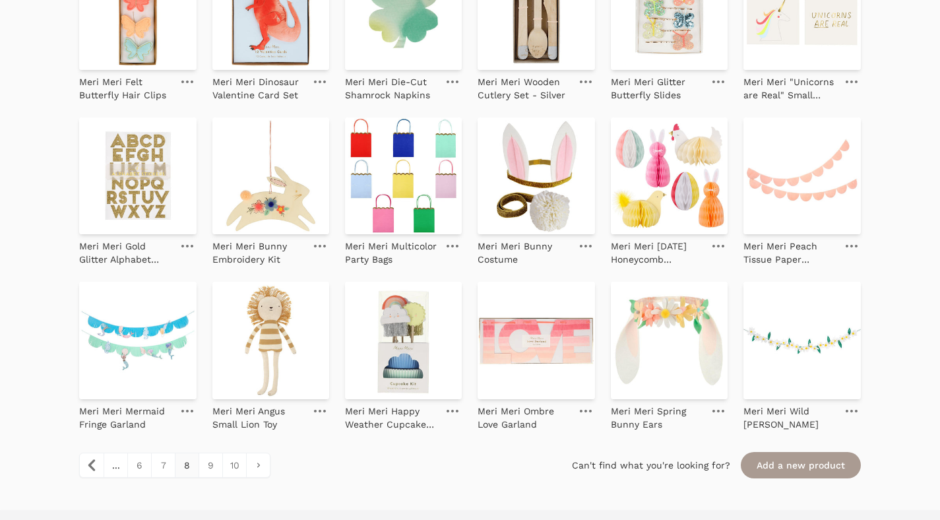
scroll to position [1408, 0]
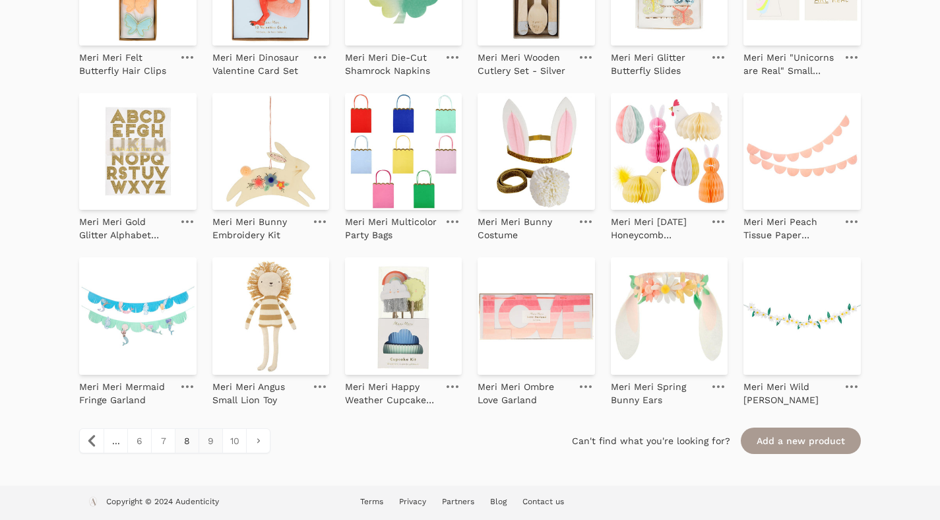
click at [210, 441] on link "9" at bounding box center [210, 441] width 24 height 24
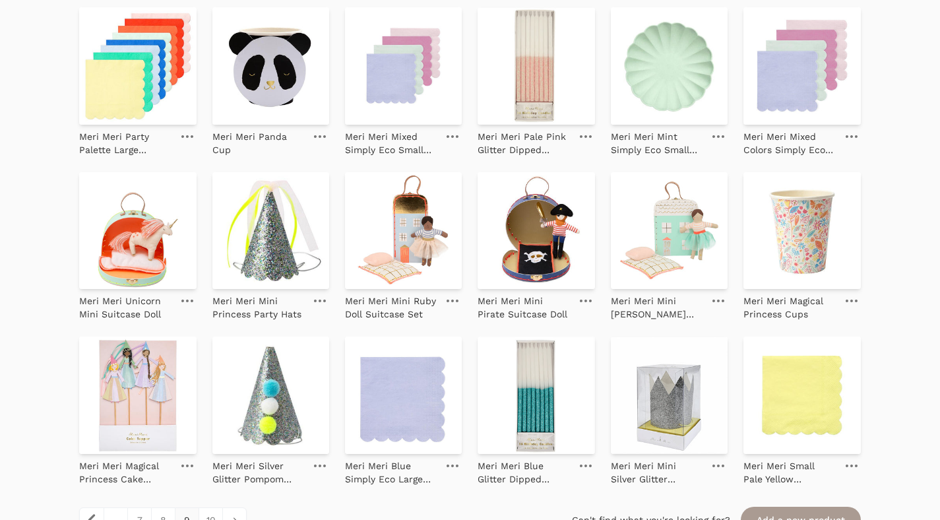
scroll to position [1408, 0]
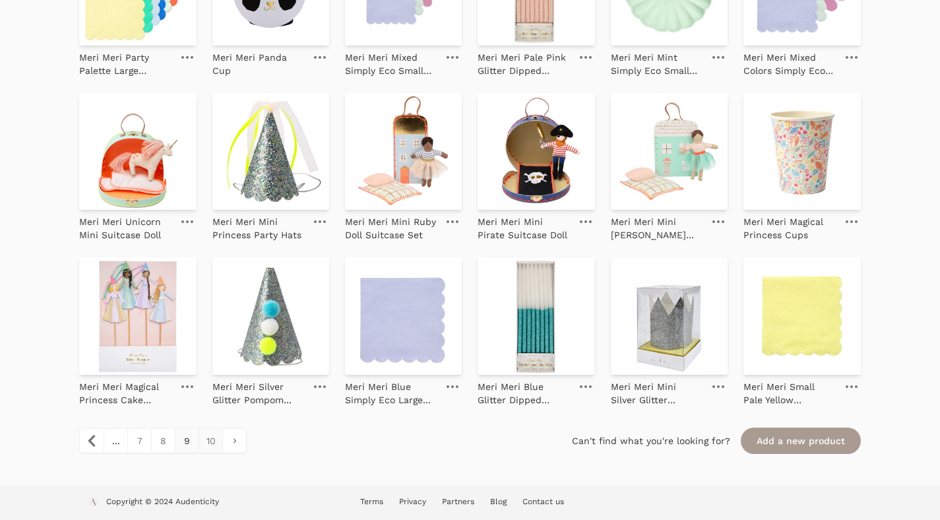
click at [212, 441] on link "10" at bounding box center [210, 441] width 24 height 24
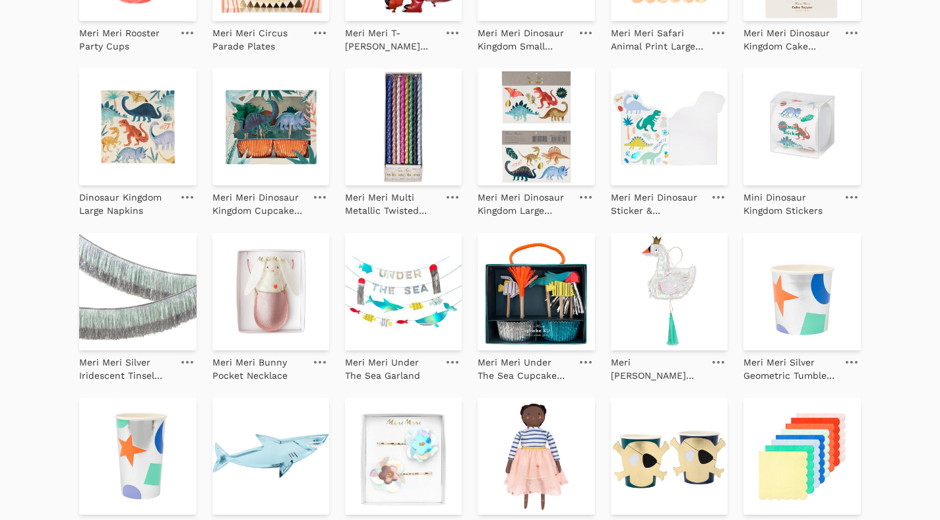
scroll to position [756, 0]
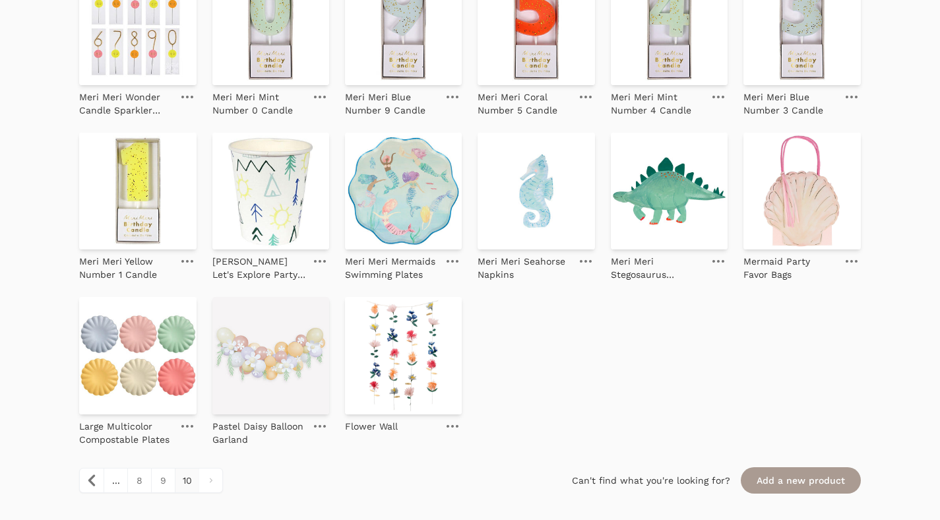
scroll to position [421, 0]
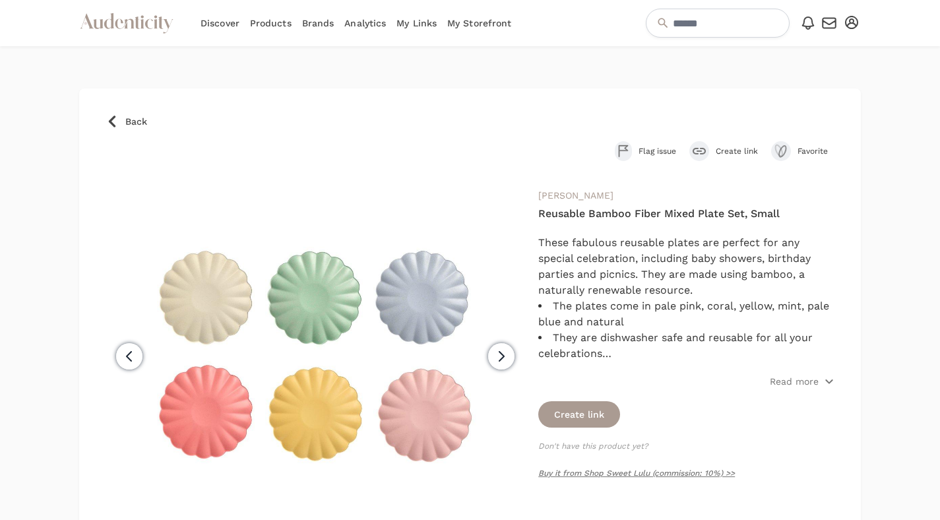
click at [733, 149] on span "Create link" at bounding box center [736, 151] width 42 height 11
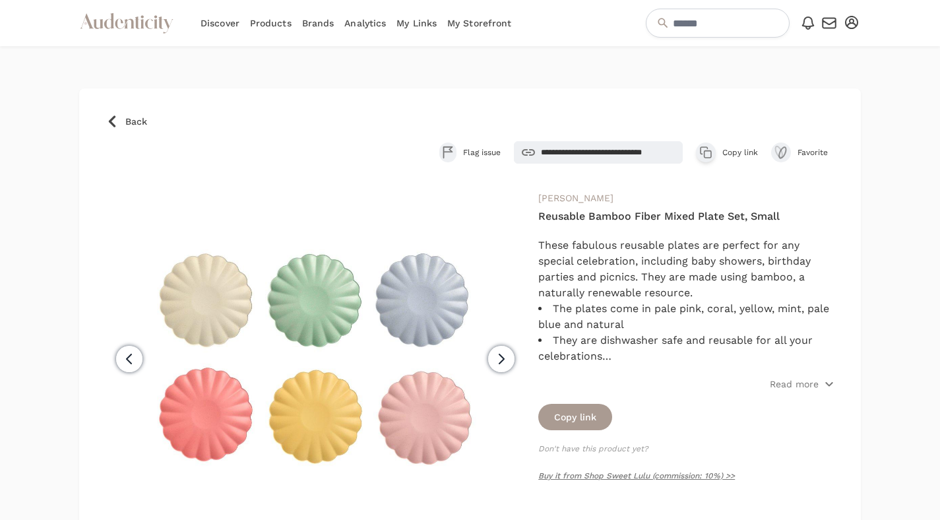
click at [699, 146] on icon "button" at bounding box center [705, 152] width 13 height 13
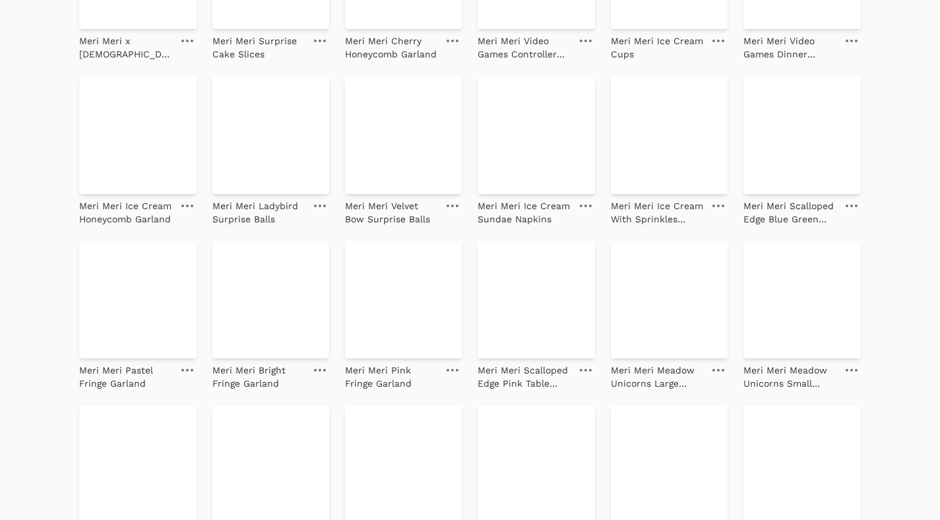
scroll to position [1408, 0]
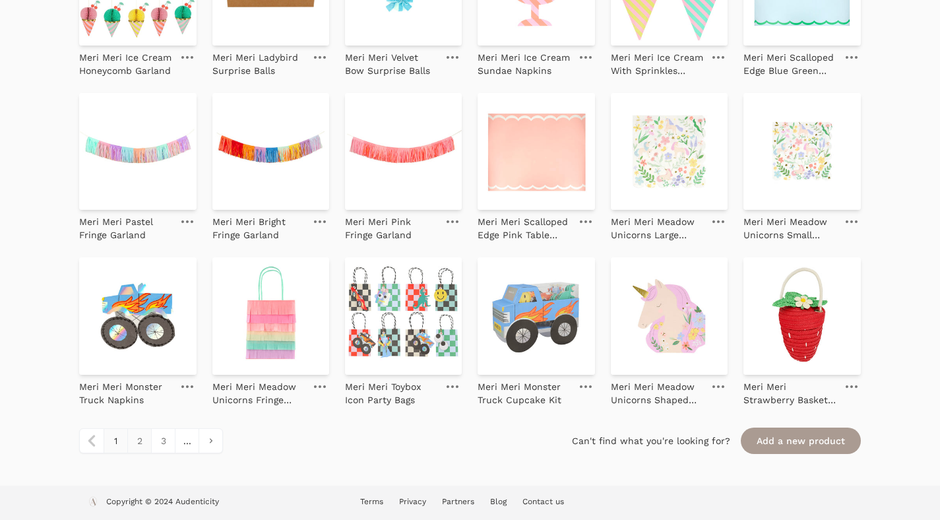
click at [138, 446] on link "2" at bounding box center [139, 441] width 24 height 24
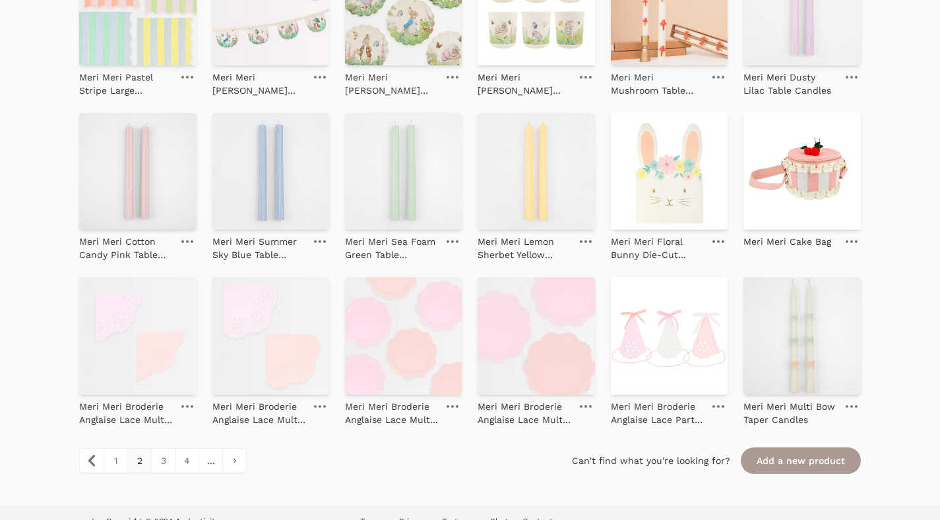
scroll to position [1408, 0]
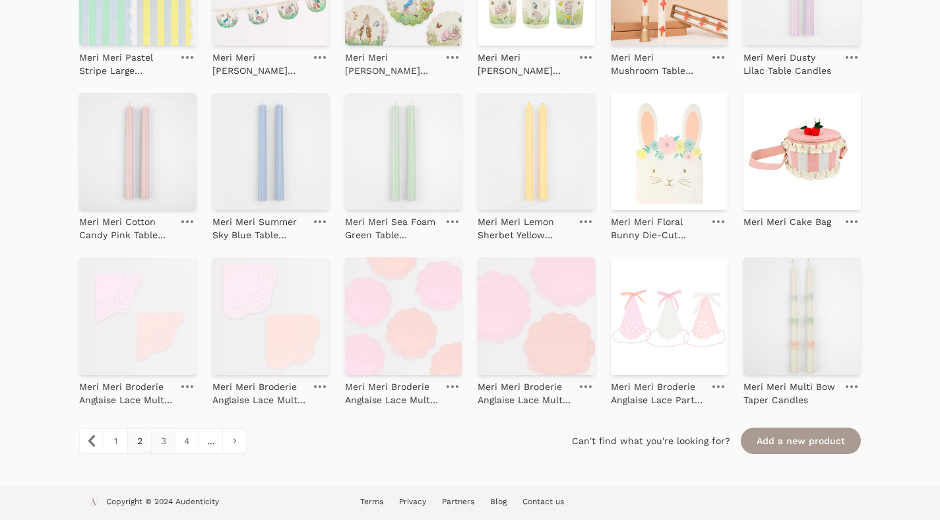
click at [165, 431] on link "3" at bounding box center [163, 441] width 24 height 24
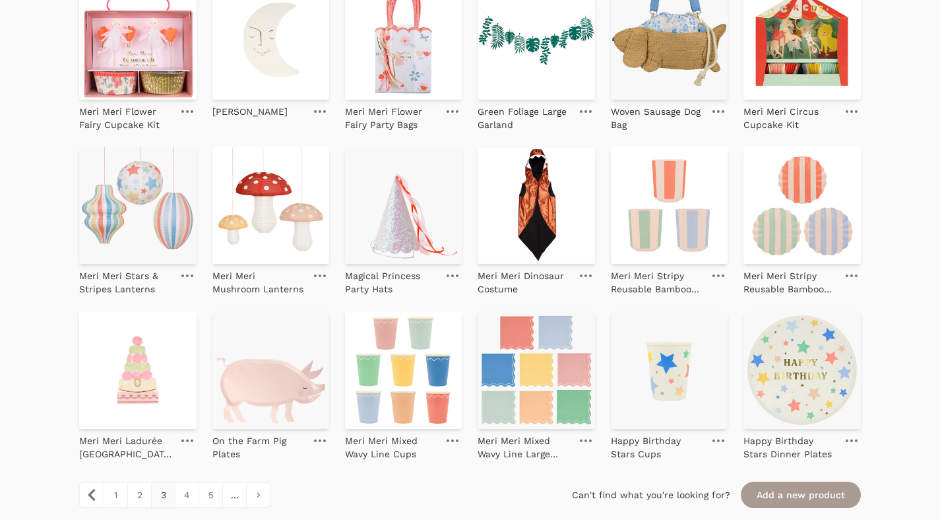
scroll to position [1366, 0]
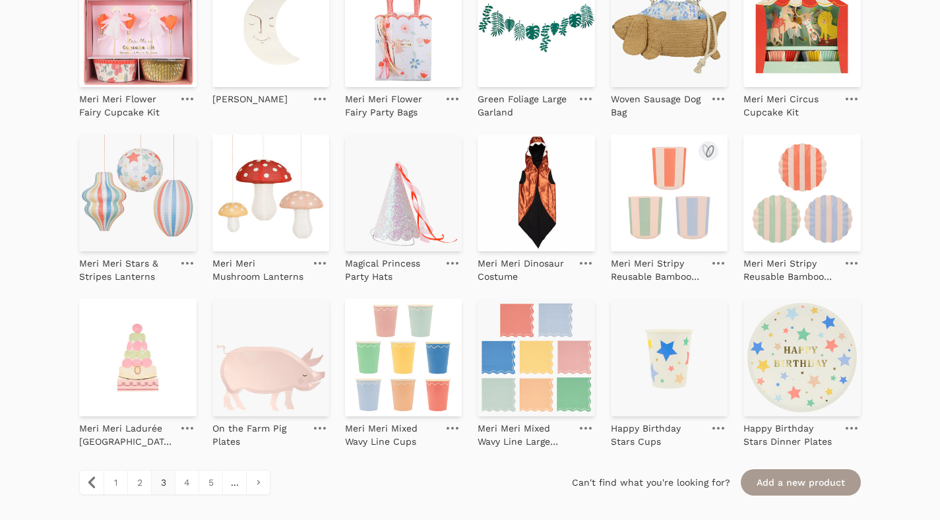
click at [669, 183] on img at bounding box center [669, 193] width 117 height 117
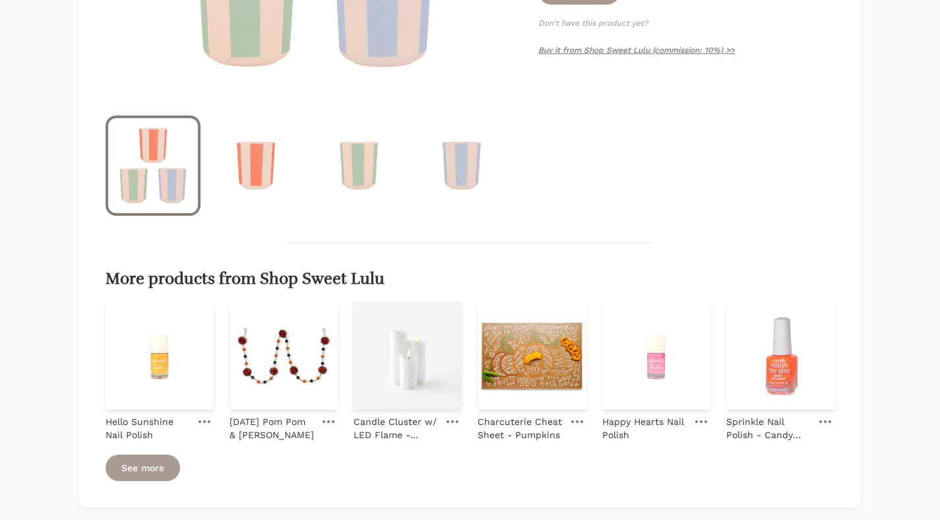
scroll to position [507, 0]
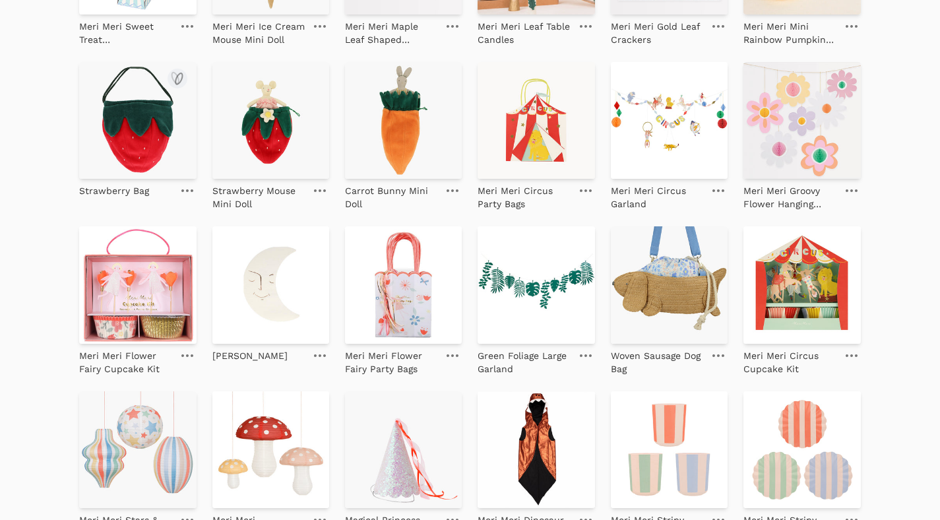
scroll to position [1408, 0]
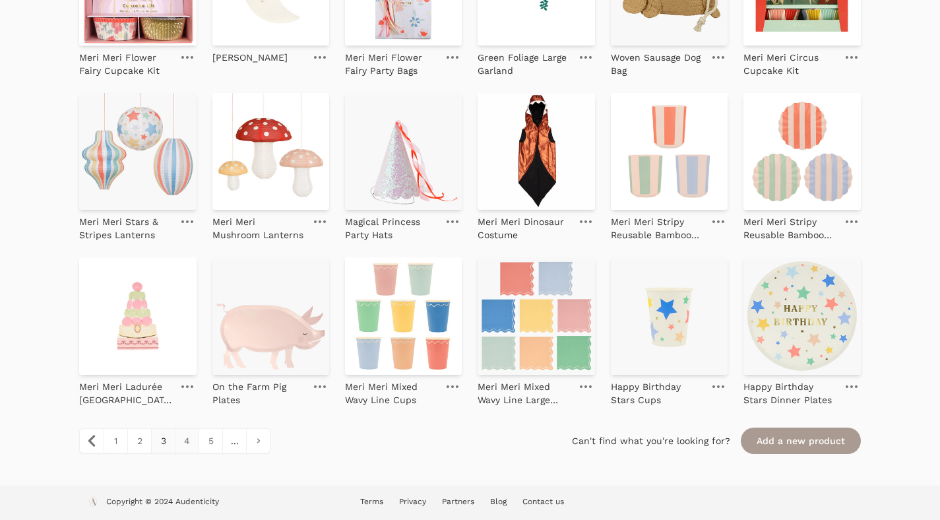
click at [186, 439] on link "4" at bounding box center [187, 441] width 24 height 24
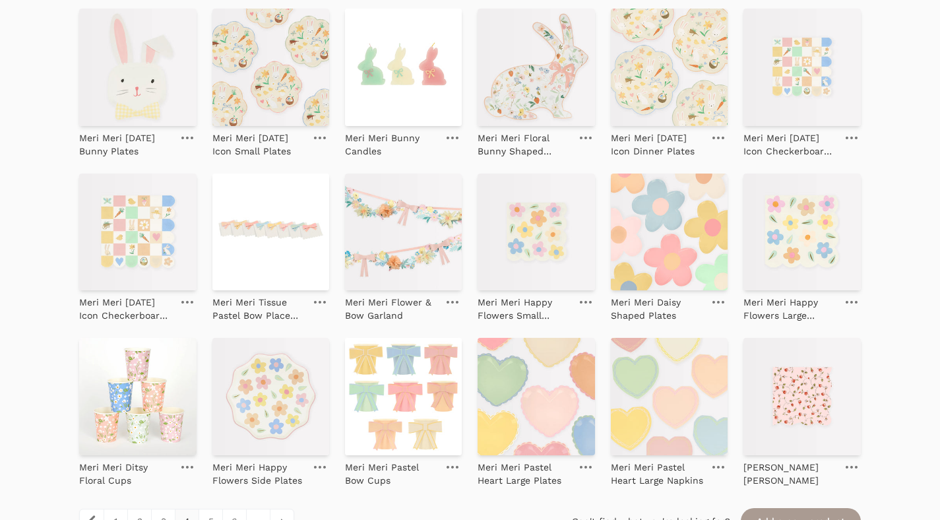
scroll to position [1408, 0]
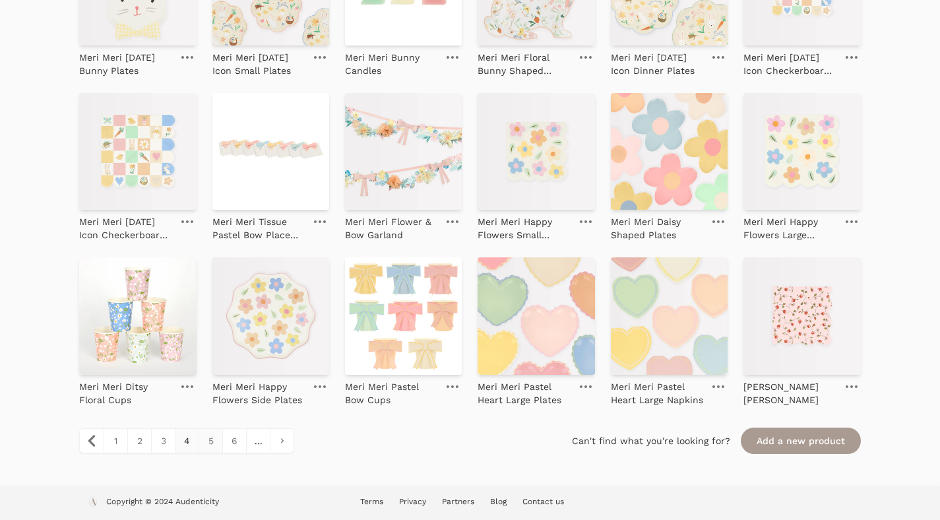
click at [216, 439] on link "5" at bounding box center [210, 441] width 24 height 24
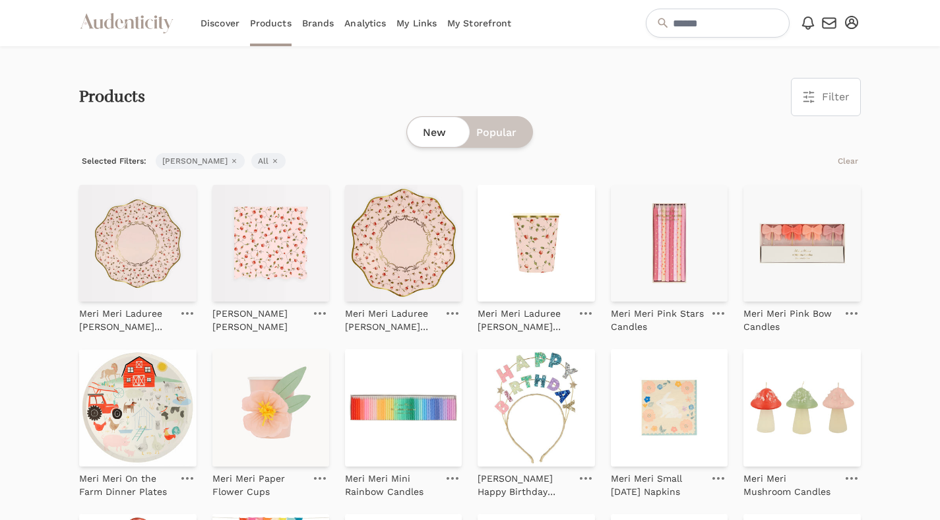
click at [322, 20] on link "Brands" at bounding box center [318, 23] width 32 height 46
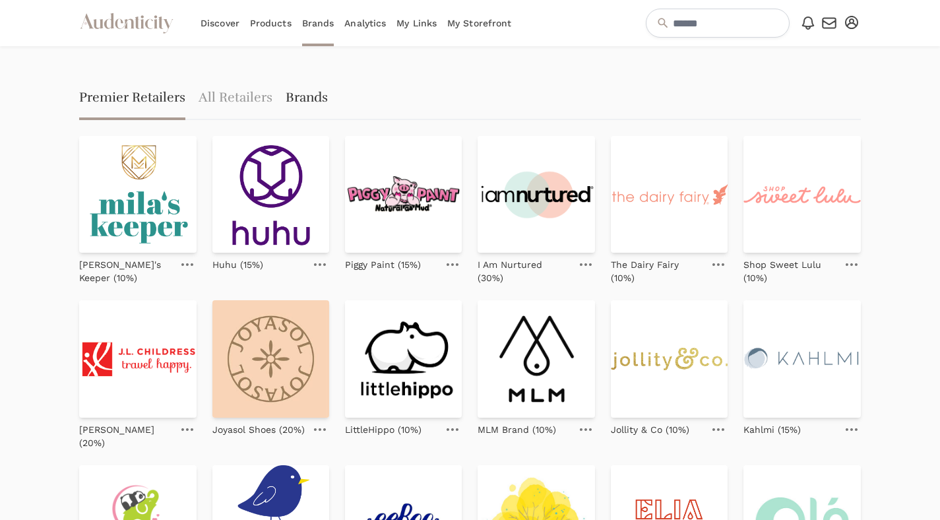
click at [317, 101] on link "Brands" at bounding box center [307, 99] width 42 height 42
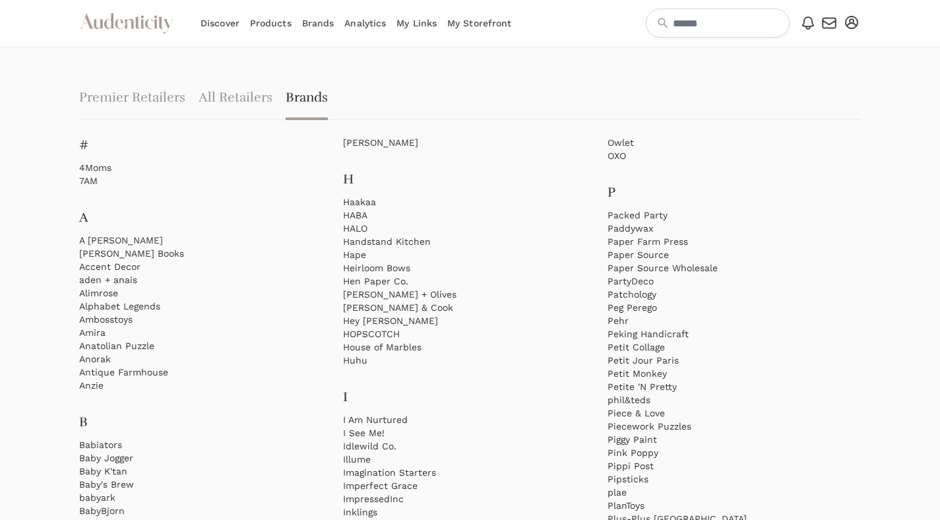
scroll to position [1413, 0]
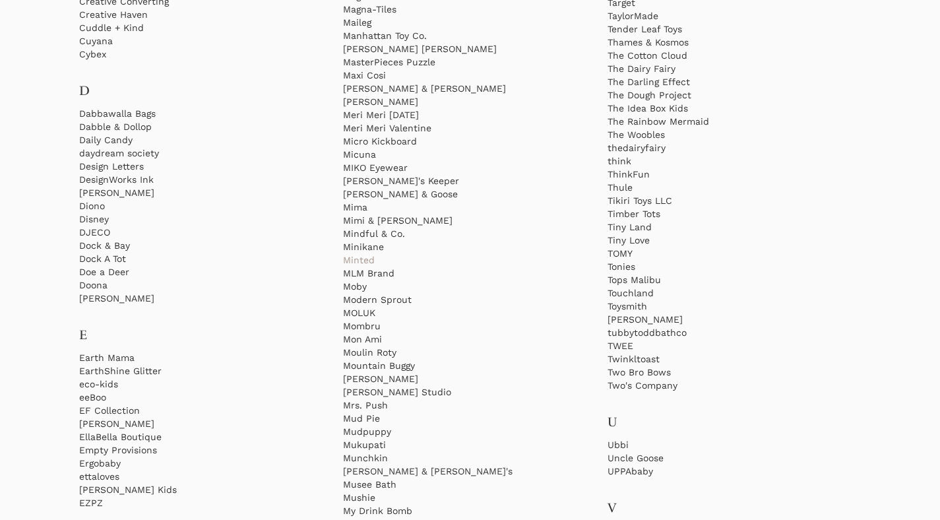
click at [368, 261] on link "Minted" at bounding box center [469, 259] width 253 height 13
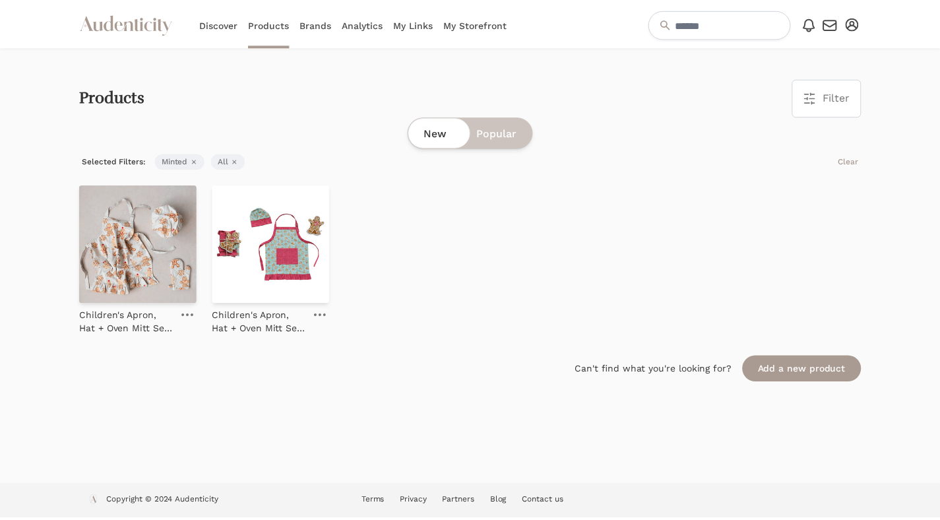
scroll to position [1413, 0]
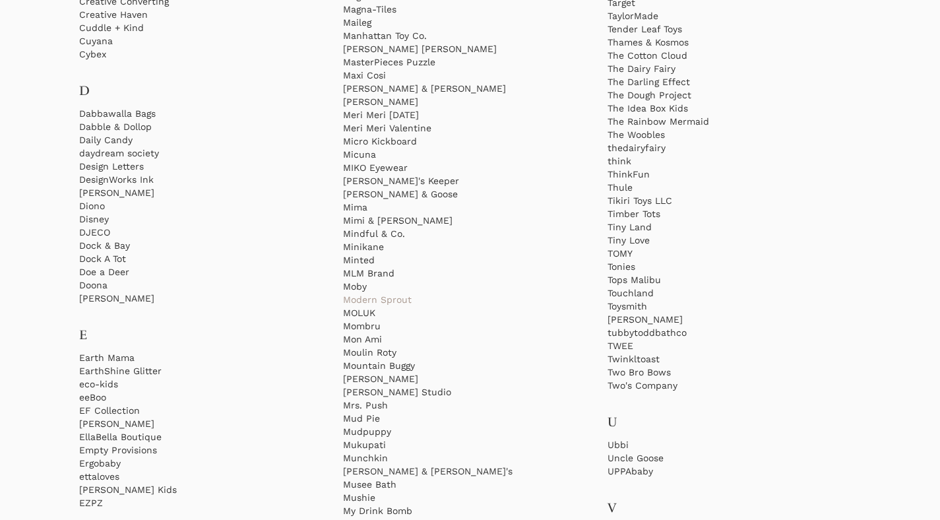
click at [401, 299] on link "Modern Sprout" at bounding box center [469, 299] width 253 height 13
